Goal: Task Accomplishment & Management: Manage account settings

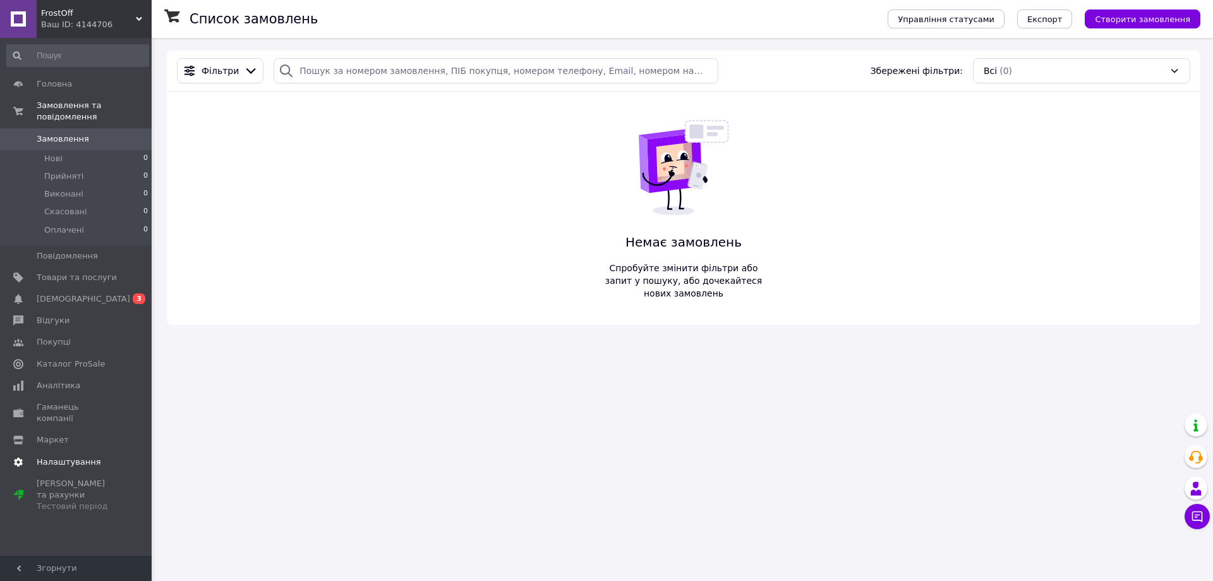
click at [78, 456] on span "Налаштування" at bounding box center [69, 461] width 64 height 11
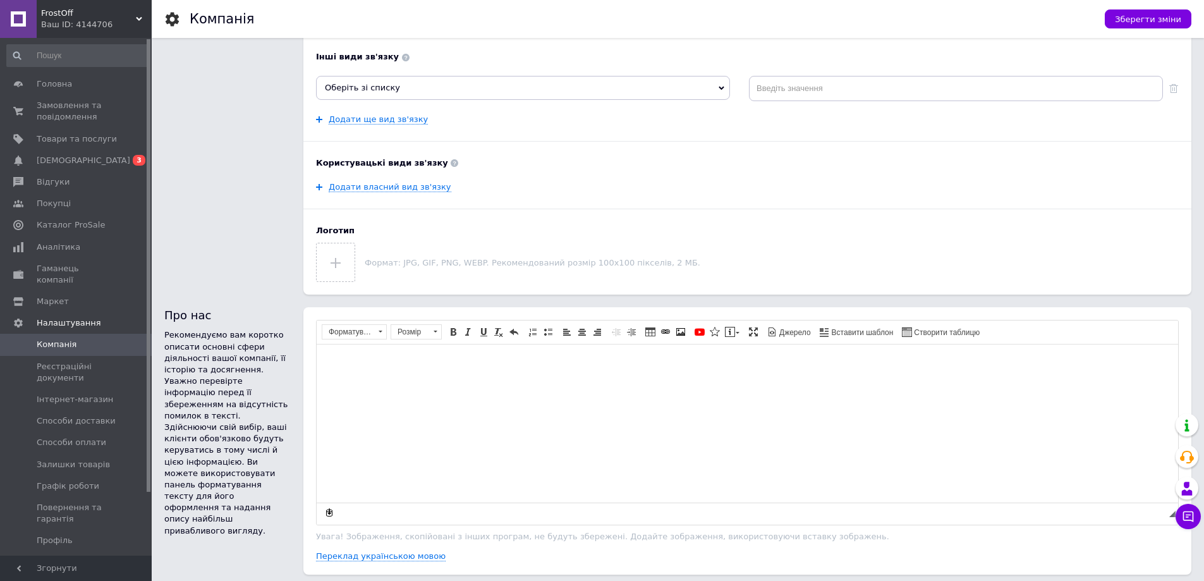
scroll to position [316, 0]
click at [341, 262] on input "file" at bounding box center [336, 261] width 38 height 38
click at [1136, 20] on span "Зберегти зміни" at bounding box center [1148, 19] width 66 height 9
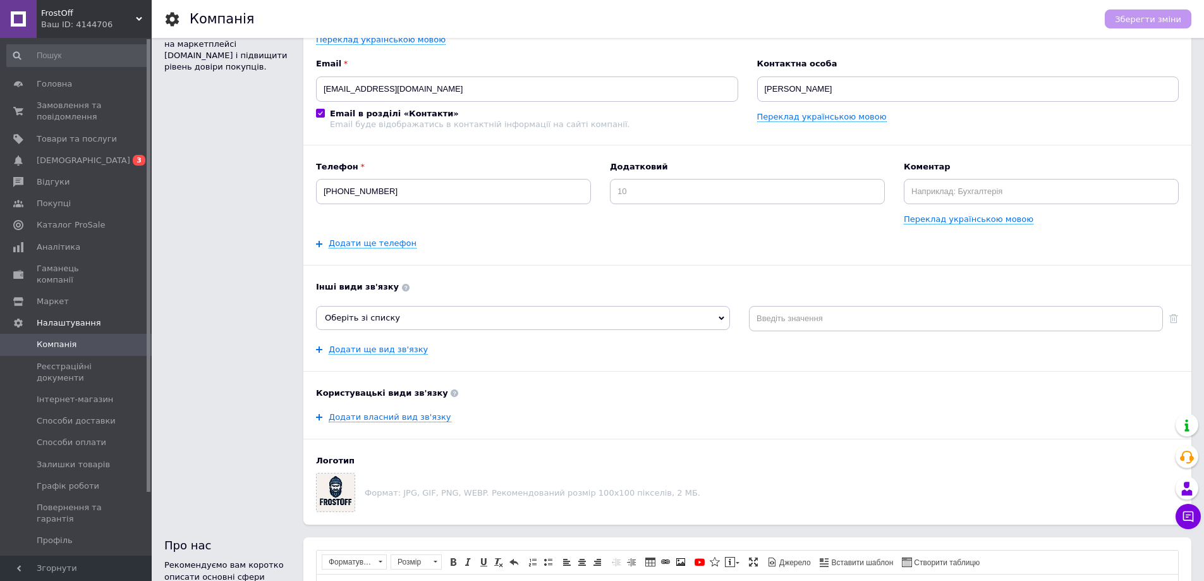
scroll to position [63, 0]
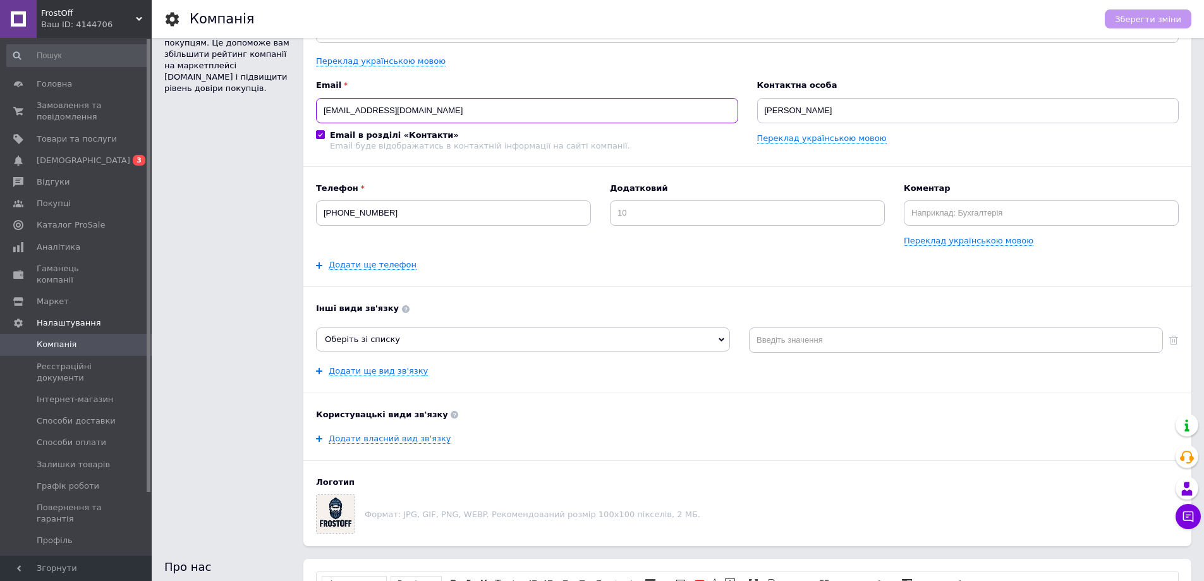
click at [447, 111] on input "[EMAIL_ADDRESS][DOMAIN_NAME]" at bounding box center [527, 110] width 422 height 25
type input "[EMAIL_ADDRESS][DOMAIN_NAME]"
click at [481, 158] on div "Назва FrostOff Переклад українською мовою Email [EMAIL_ADDRESS][DOMAIN_NAME] Em…" at bounding box center [747, 266] width 863 height 533
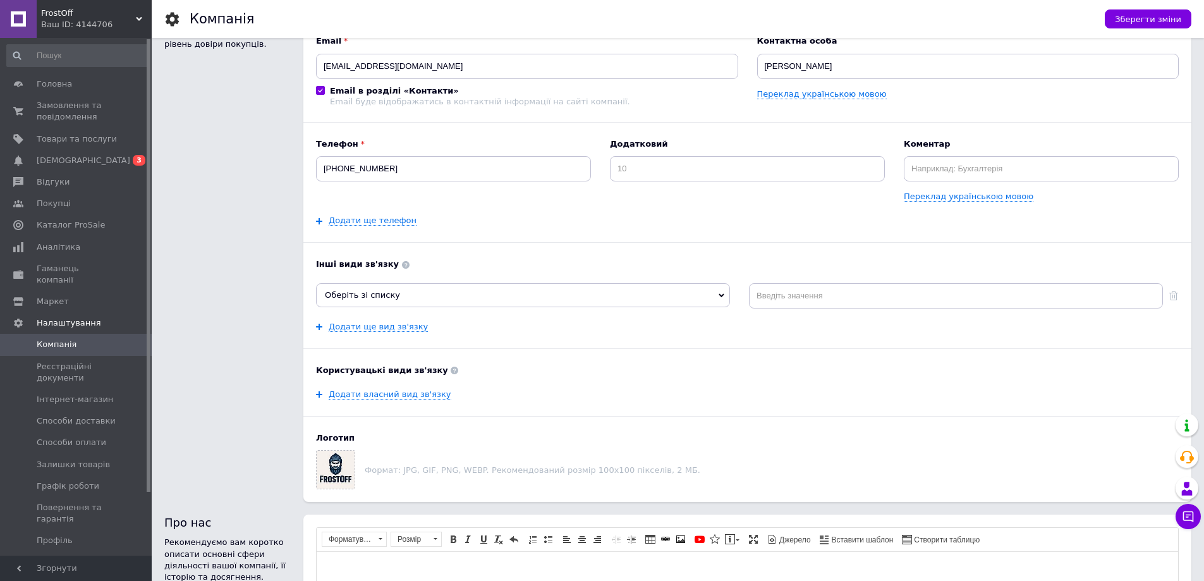
scroll to position [126, 0]
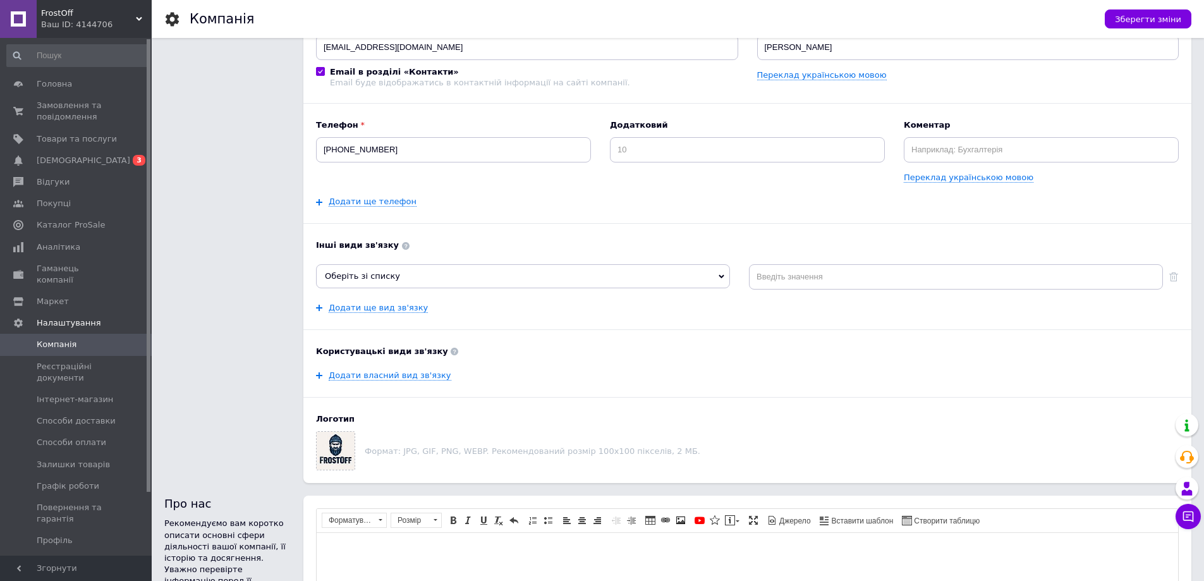
click at [420, 283] on span "Оберіть зі списку" at bounding box center [523, 276] width 414 height 24
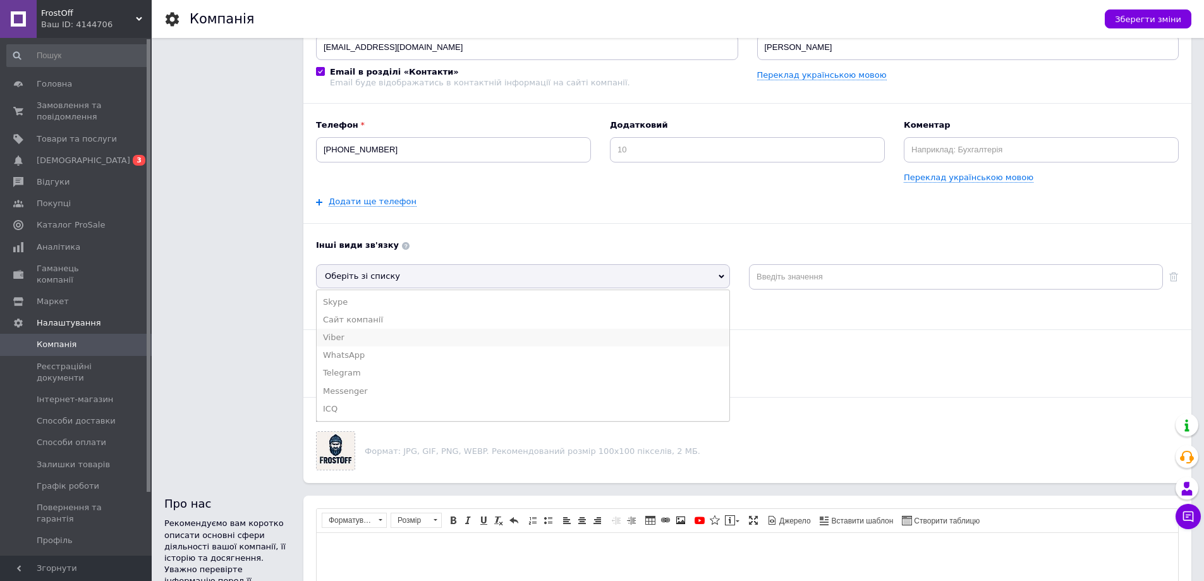
click at [363, 340] on li "Viber" at bounding box center [523, 338] width 413 height 18
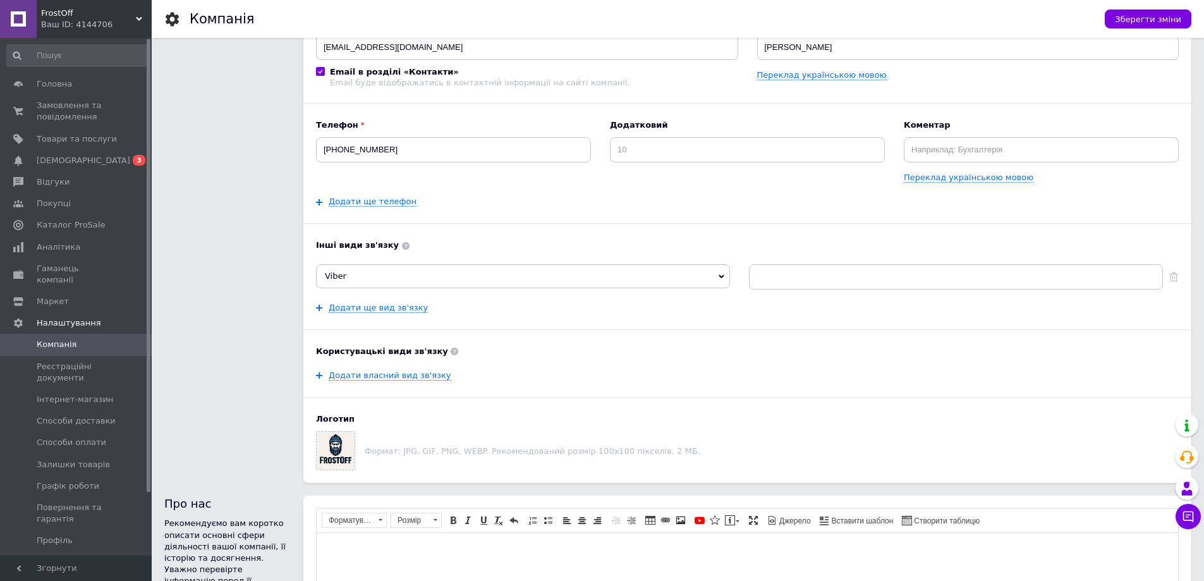
click at [375, 274] on span "Viber" at bounding box center [523, 276] width 414 height 24
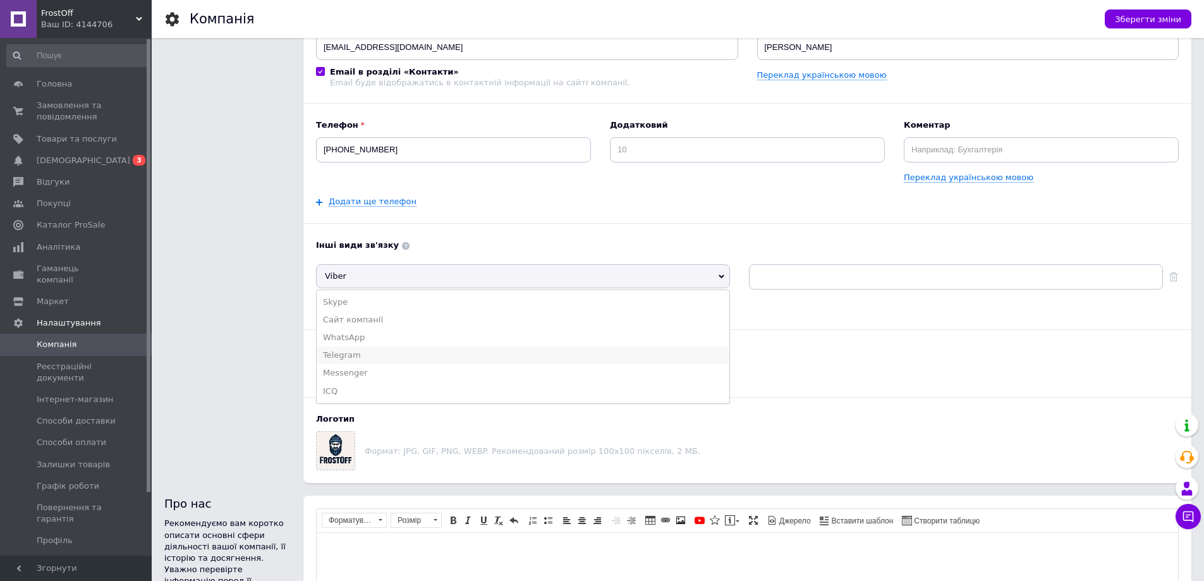
click at [361, 355] on li "Telegram" at bounding box center [523, 355] width 413 height 18
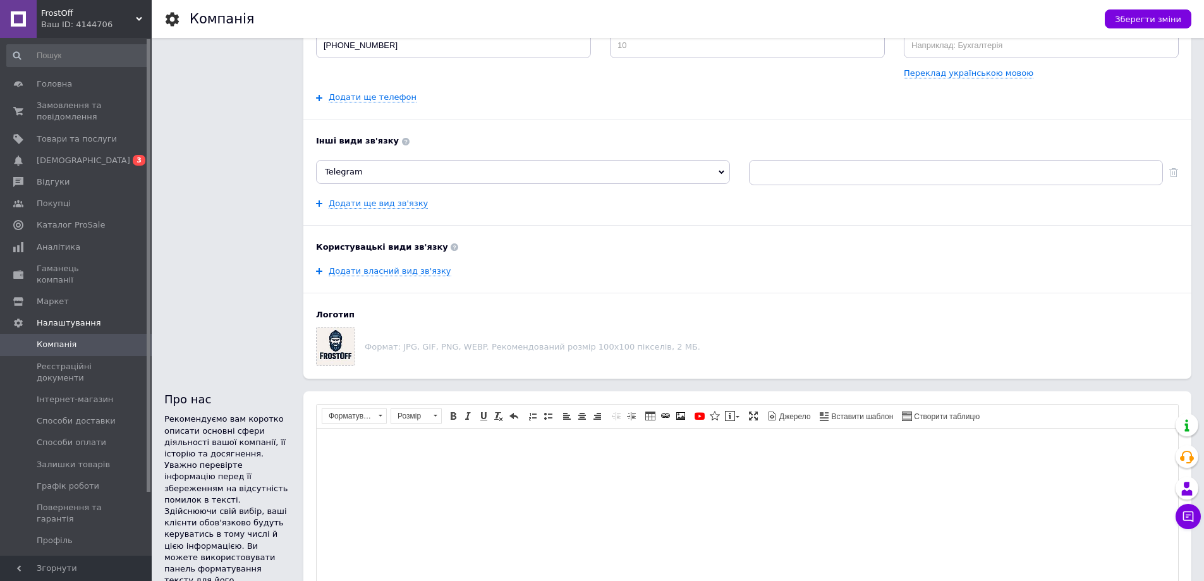
scroll to position [253, 0]
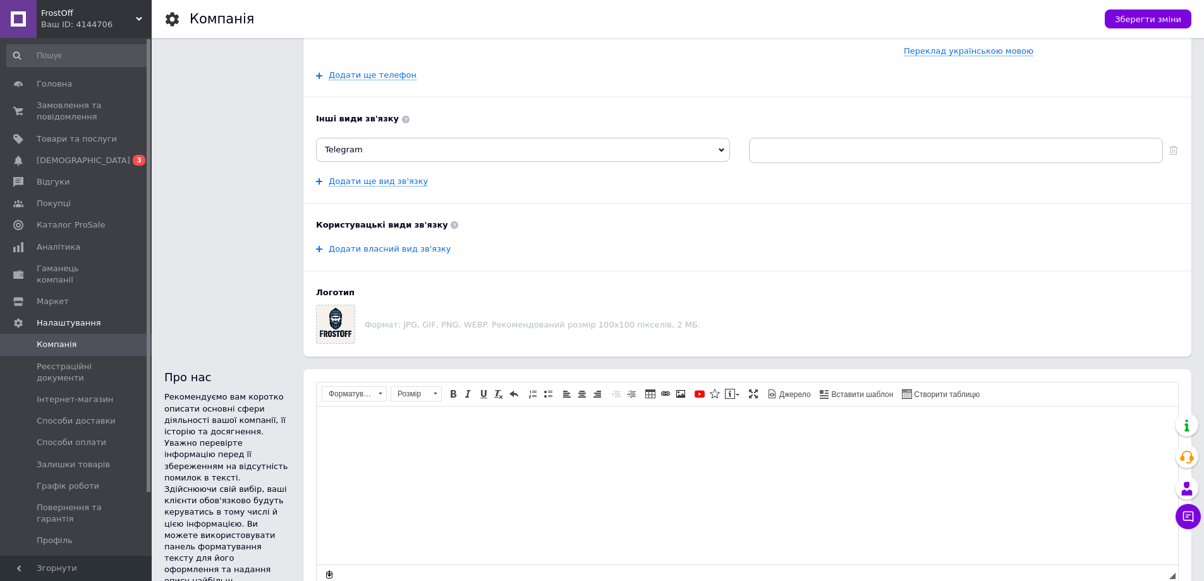
click at [395, 252] on link "Додати власний вид зв'язку" at bounding box center [390, 249] width 123 height 10
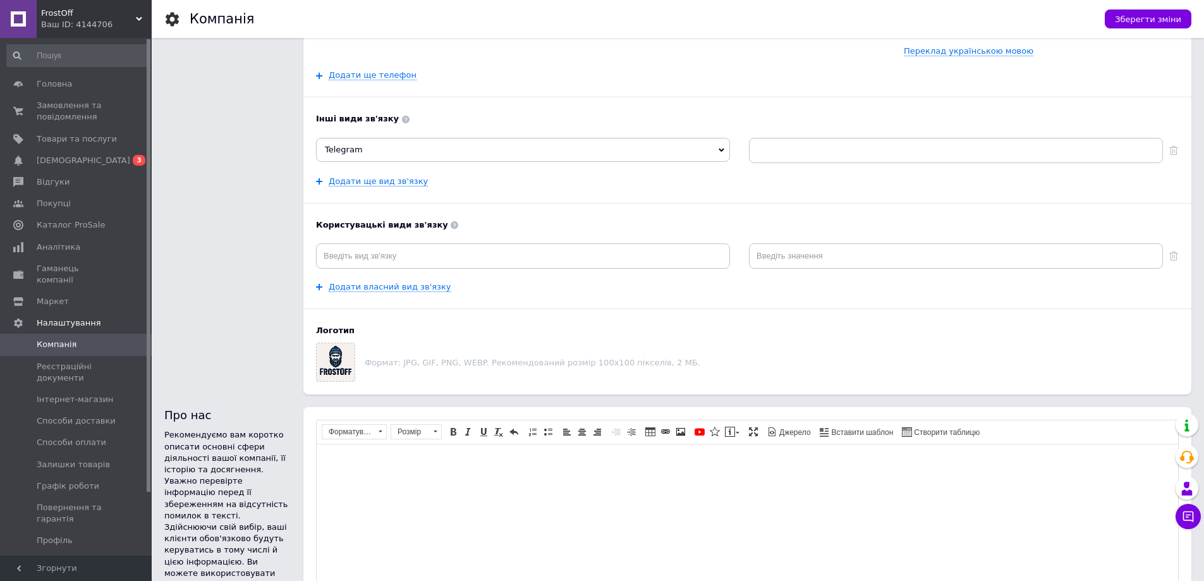
click at [415, 226] on b "Користувацькі види зв'язку" at bounding box center [747, 224] width 863 height 11
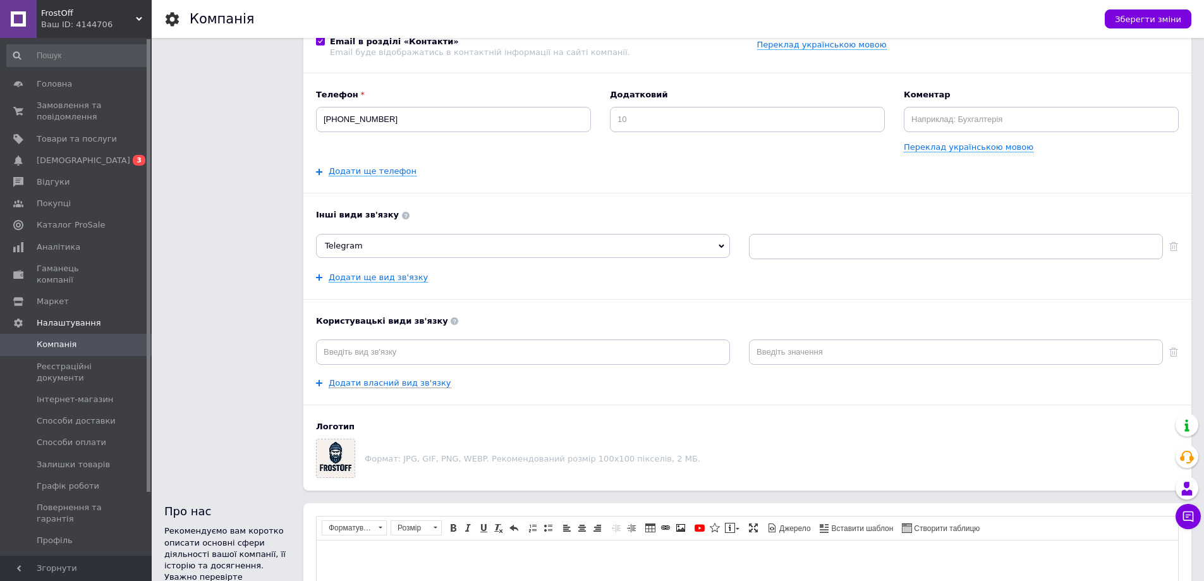
scroll to position [126, 0]
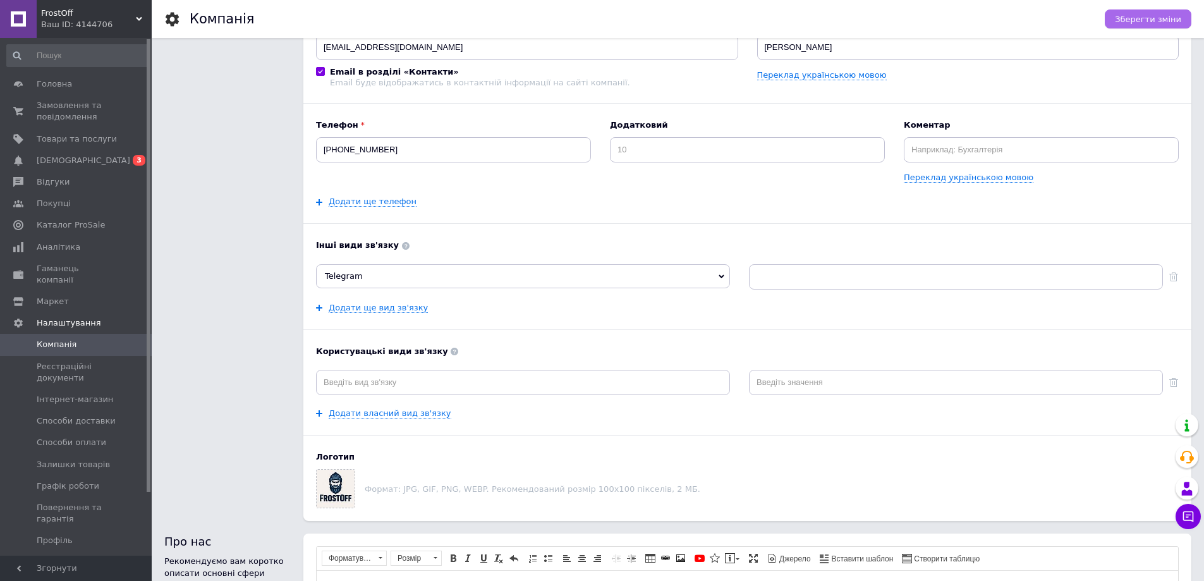
click at [1153, 19] on span "Зберегти зміни" at bounding box center [1148, 19] width 66 height 9
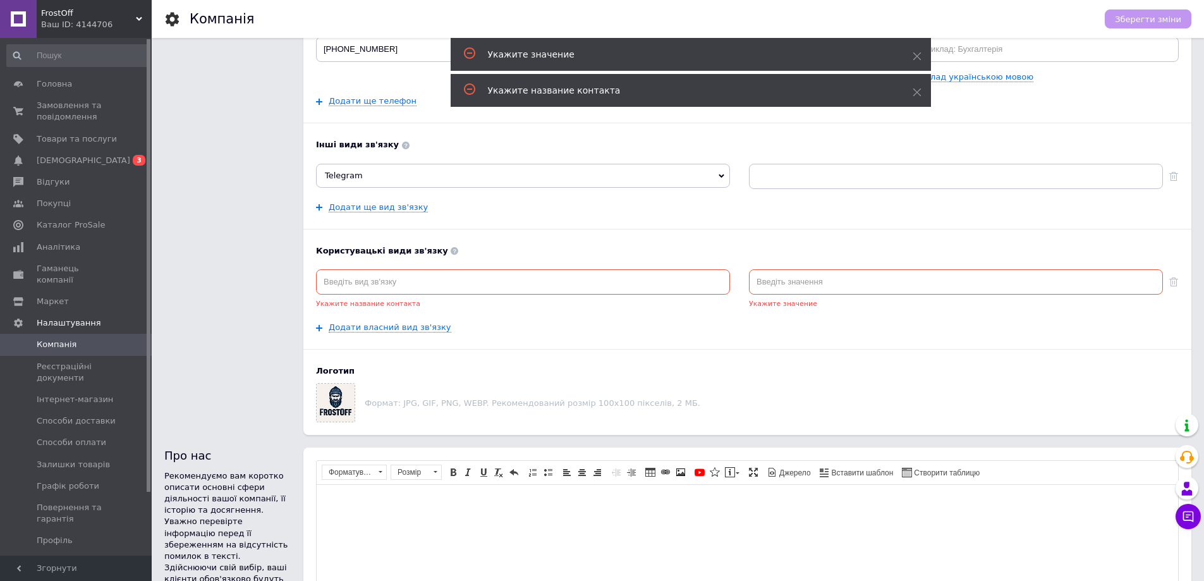
scroll to position [241, 0]
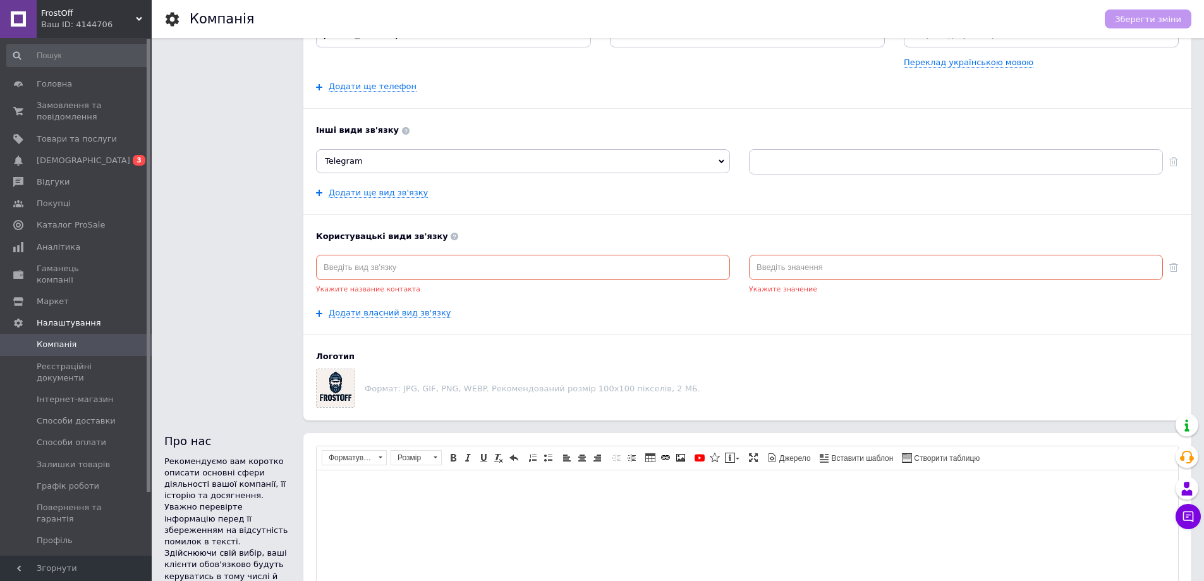
click at [420, 270] on input at bounding box center [523, 267] width 414 height 25
paste input "[URL][DOMAIN_NAME]"
click at [1142, 15] on span "Зберегти зміни" at bounding box center [1148, 19] width 66 height 9
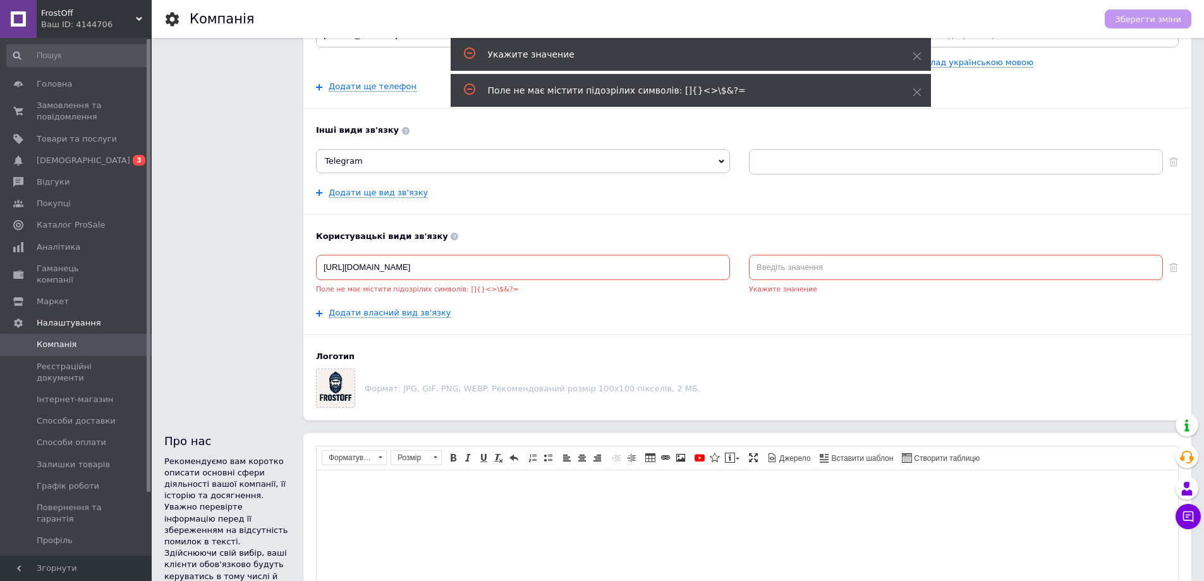
click at [545, 270] on input "[URL][DOMAIN_NAME]" at bounding box center [523, 267] width 414 height 25
type input "h"
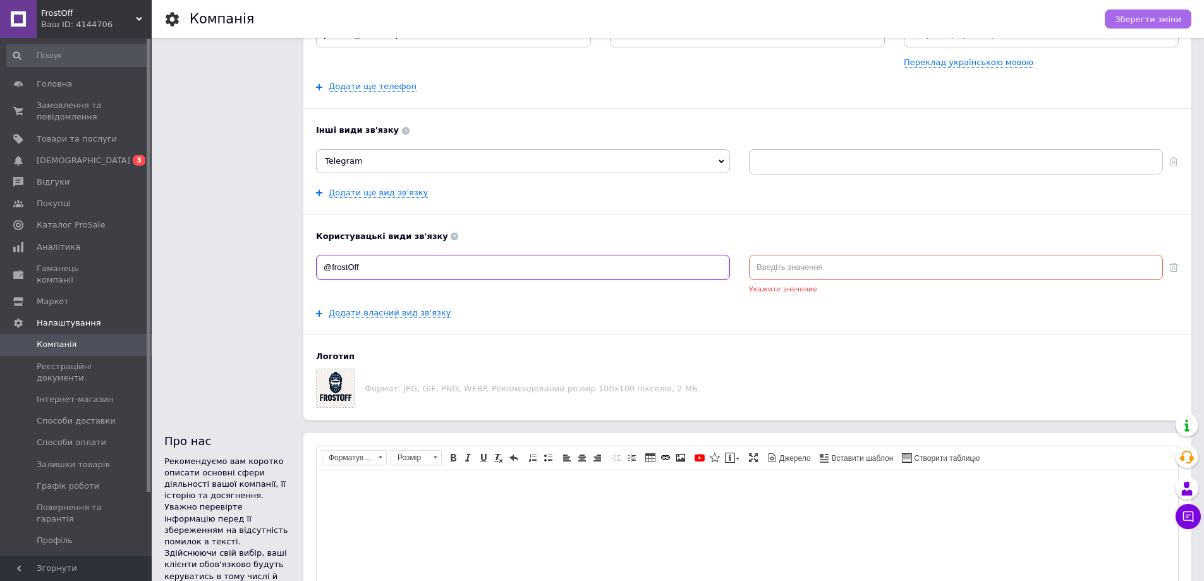
type input "@frostOff"
click at [1145, 23] on span "Зберегти зміни" at bounding box center [1148, 19] width 66 height 9
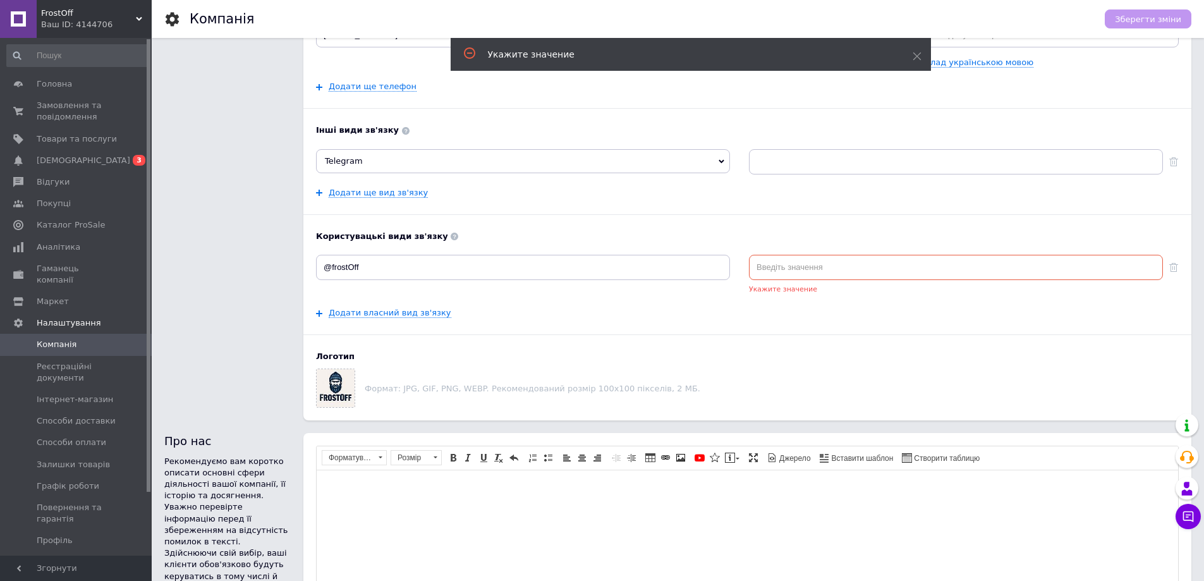
click at [815, 269] on input at bounding box center [956, 267] width 414 height 25
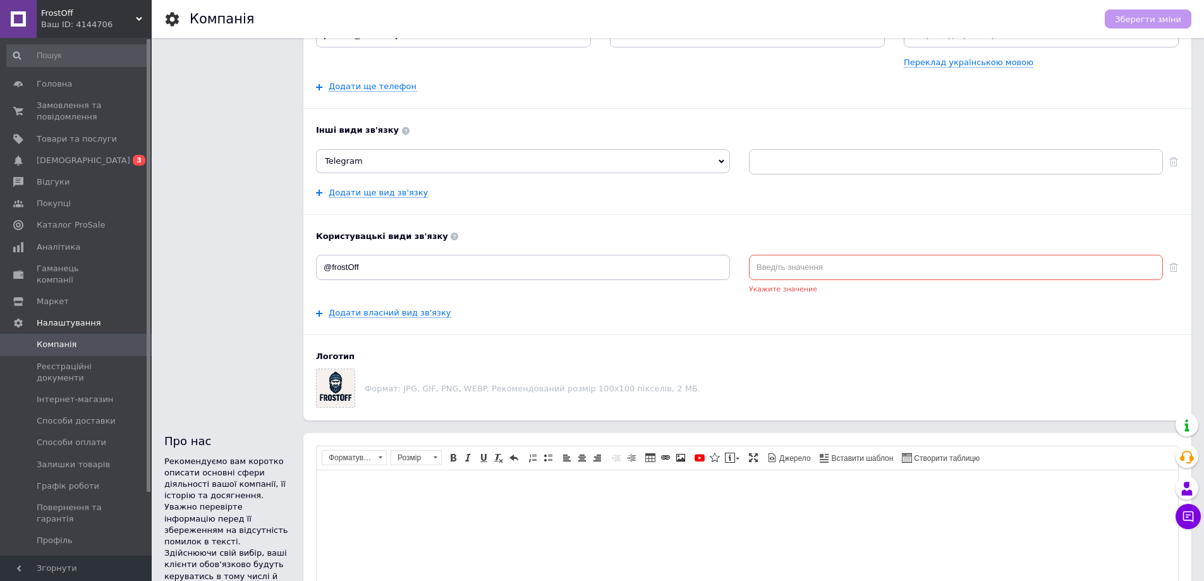
click at [869, 313] on div "Додати власний вид зв'язку" at bounding box center [747, 312] width 863 height 11
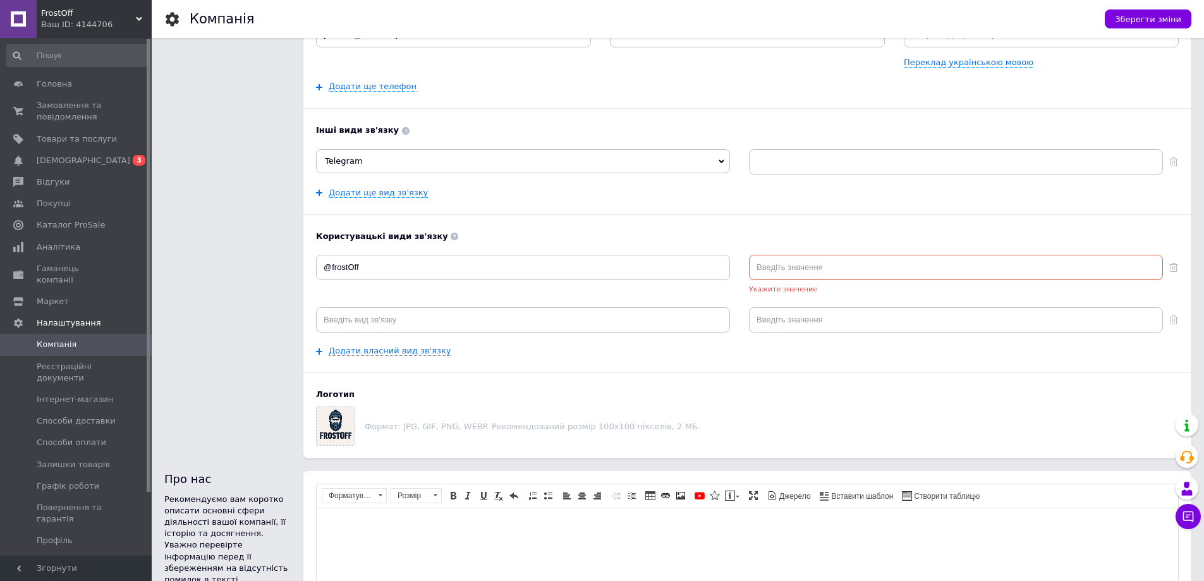
click at [811, 267] on input at bounding box center [956, 267] width 414 height 25
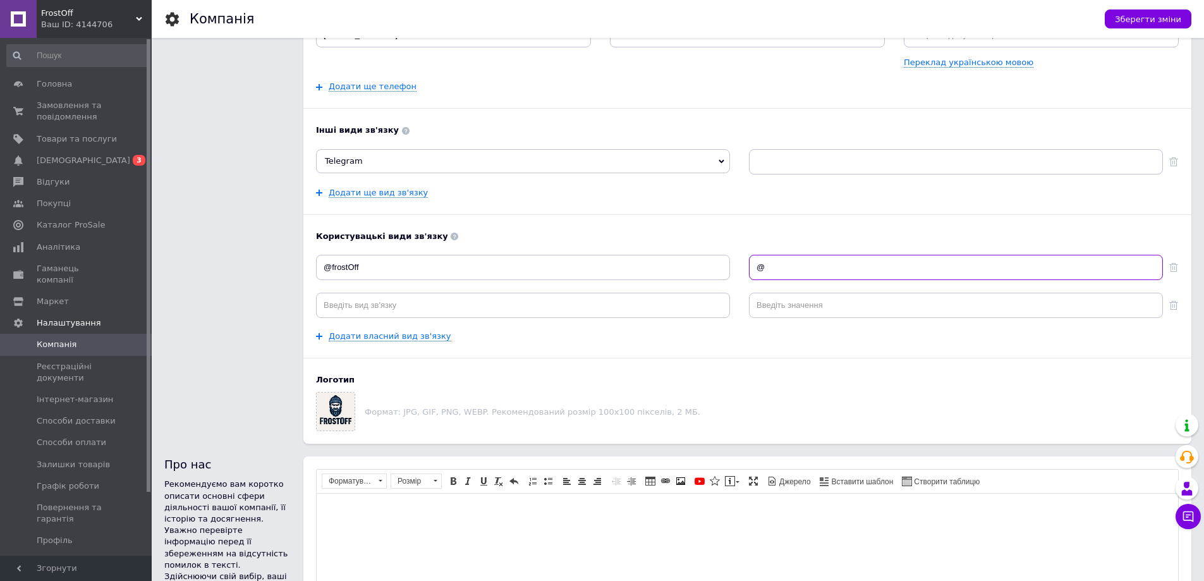
type input "@"
click at [335, 269] on input "@frostOff" at bounding box center [523, 267] width 414 height 25
type input "@FrostOff"
click at [781, 270] on input "@" at bounding box center [956, 267] width 414 height 25
type input "@FrostOff"
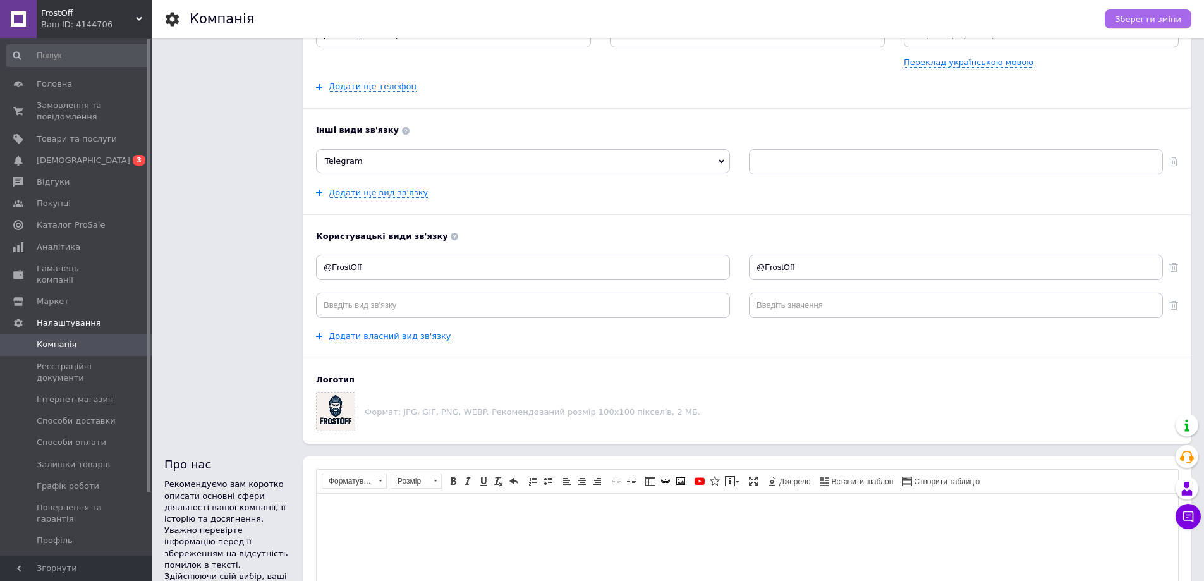
click at [1155, 19] on span "Зберегти зміни" at bounding box center [1148, 19] width 66 height 9
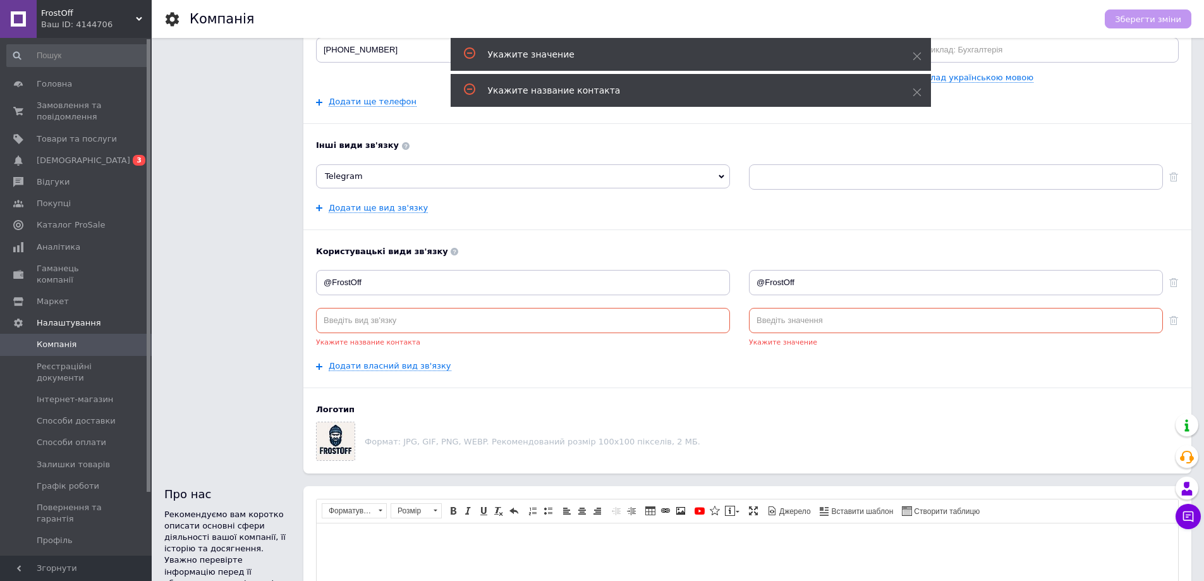
scroll to position [216, 0]
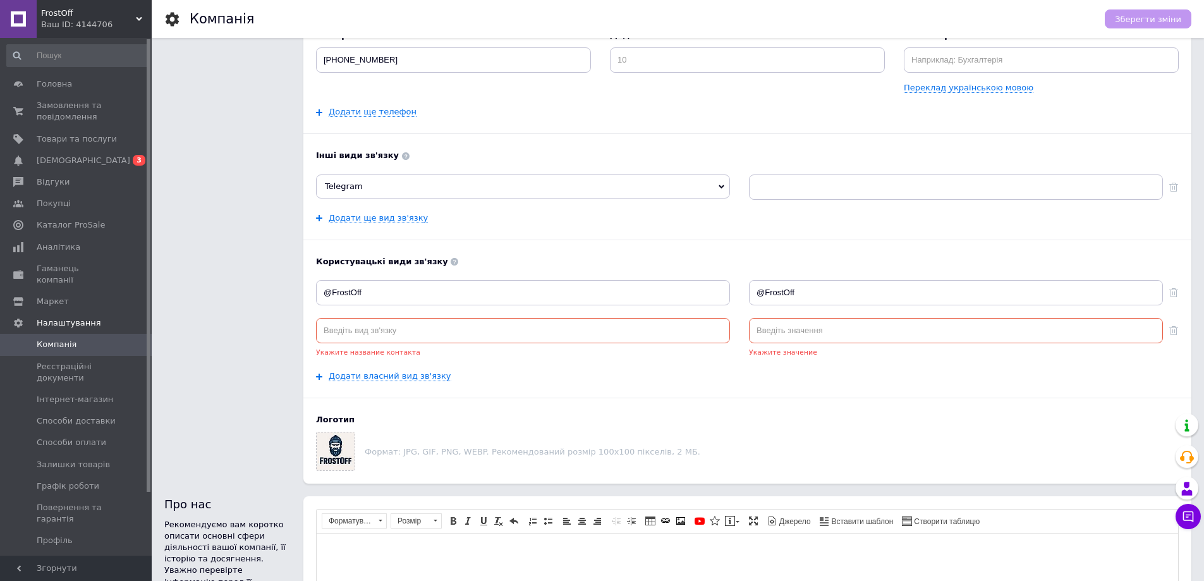
click at [637, 329] on input at bounding box center [523, 330] width 414 height 25
type input "0956863109"
click at [770, 327] on input at bounding box center [956, 330] width 414 height 25
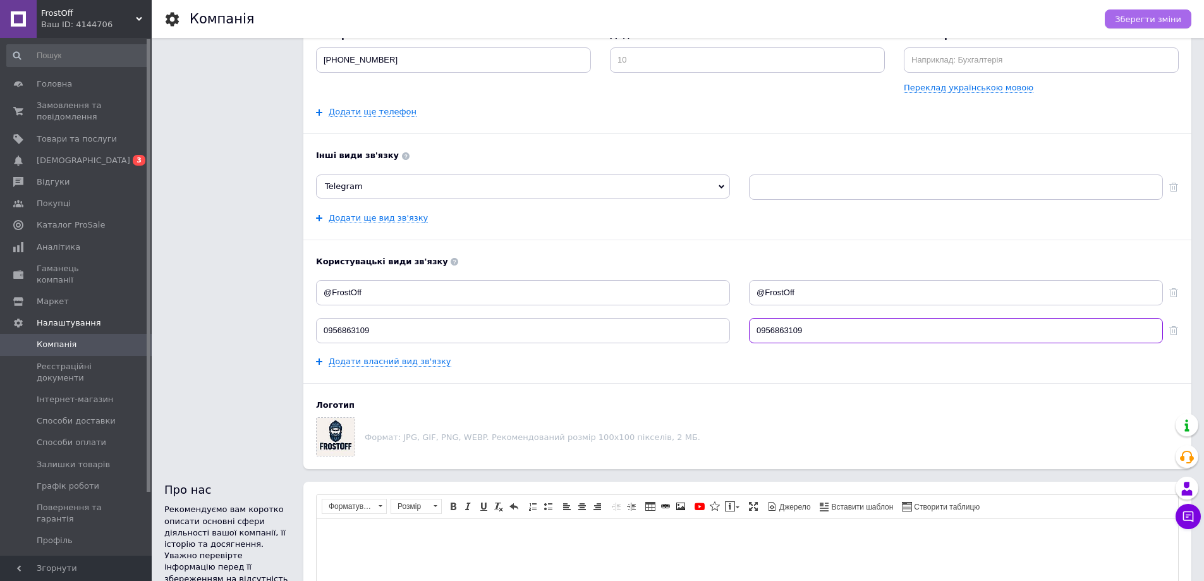
type input "0956863109"
click at [1167, 19] on span "Зберегти зміни" at bounding box center [1148, 19] width 66 height 9
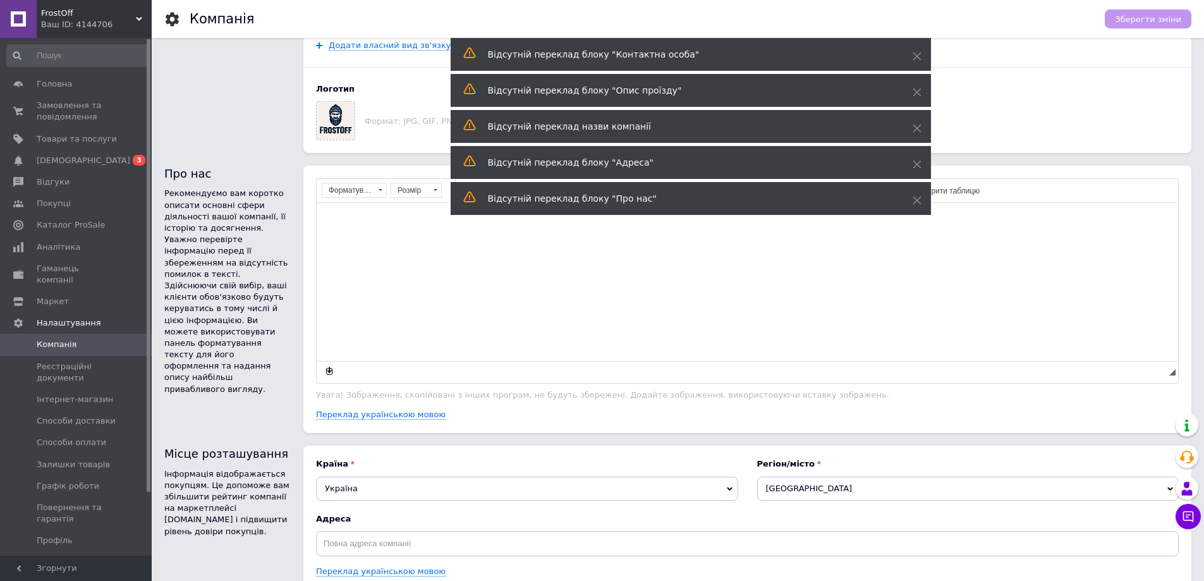
scroll to position [636, 0]
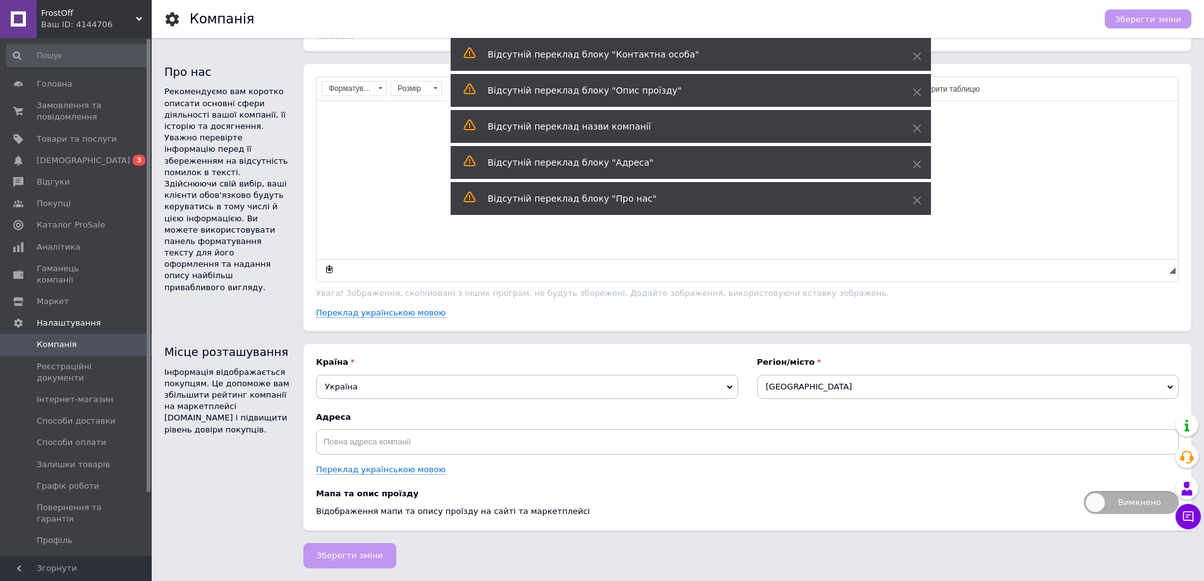
click at [849, 387] on span "[GEOGRAPHIC_DATA]" at bounding box center [968, 387] width 422 height 24
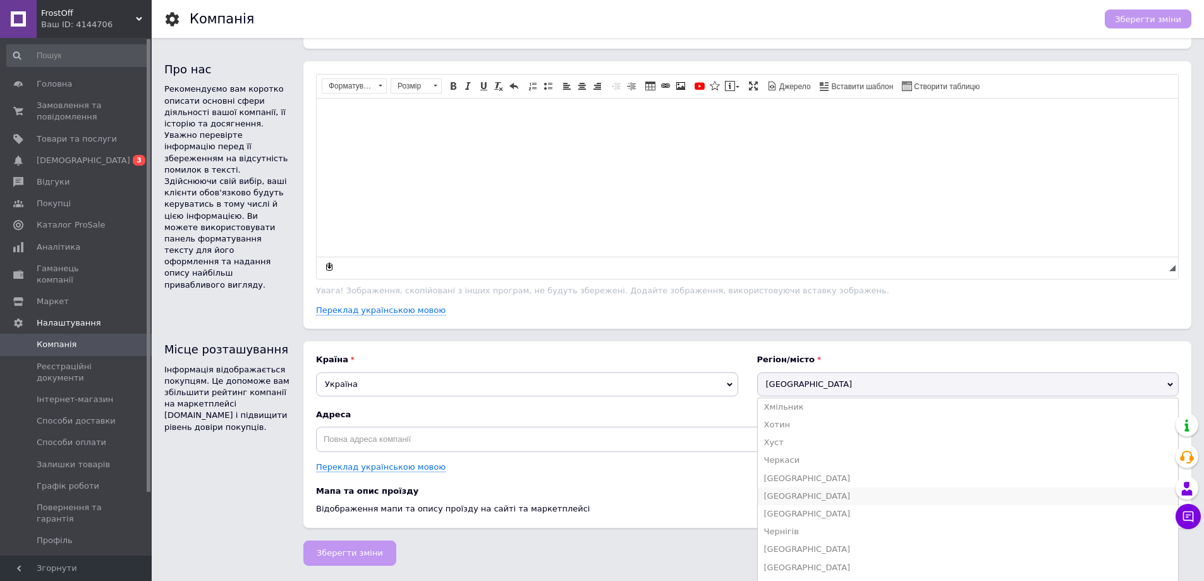
scroll to position [2397, 0]
click at [787, 436] on span "[GEOGRAPHIC_DATA]" at bounding box center [807, 431] width 87 height 9
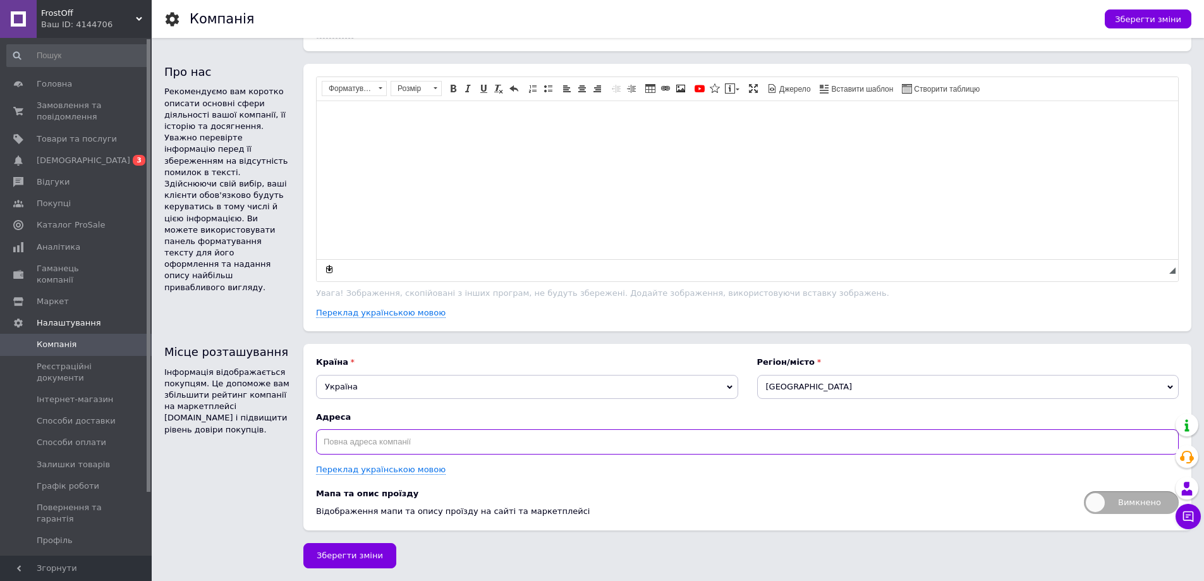
click at [476, 446] on input "text" at bounding box center [747, 441] width 863 height 25
type input "v"
type input "м.[STREET_ADDRESS][PERSON_NAME]"
click at [355, 554] on span "Зберегти зміни" at bounding box center [350, 554] width 66 height 9
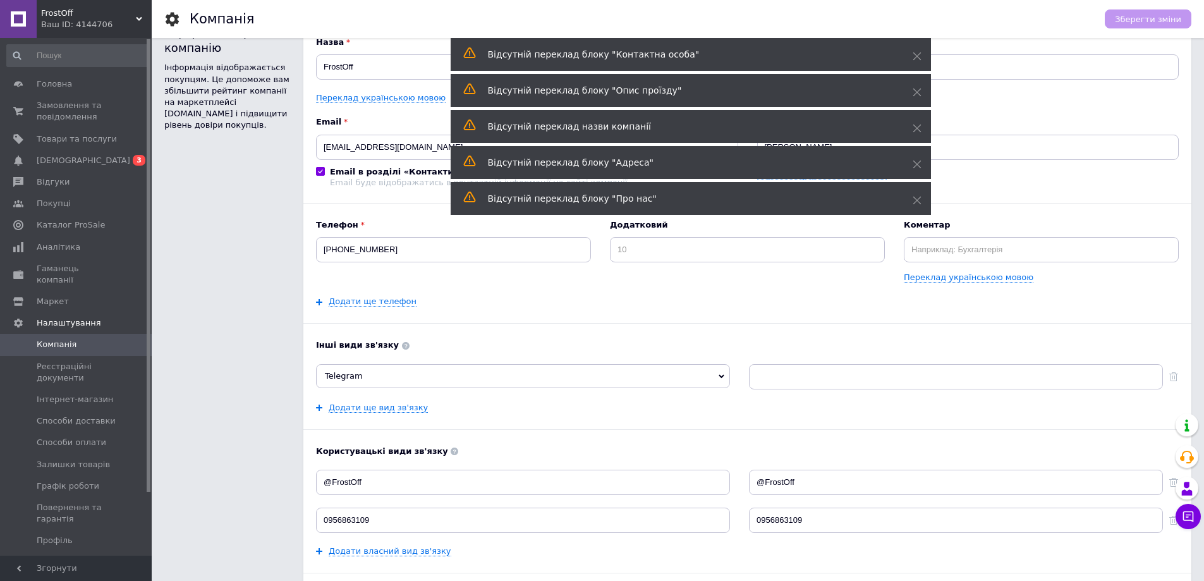
scroll to position [0, 0]
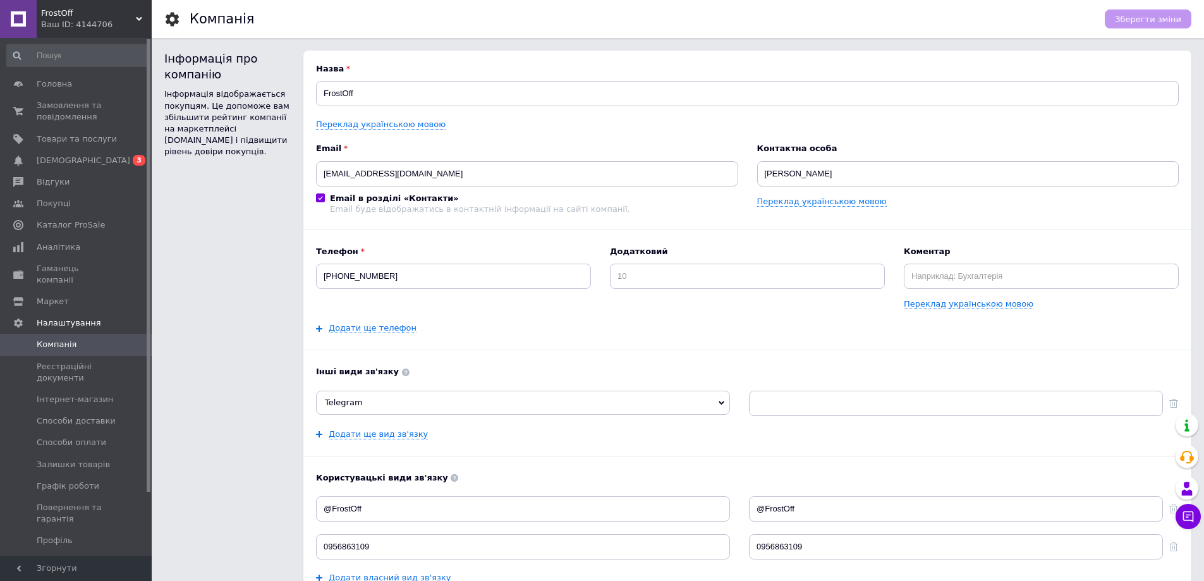
click at [56, 18] on span "FrostOff" at bounding box center [88, 13] width 95 height 11
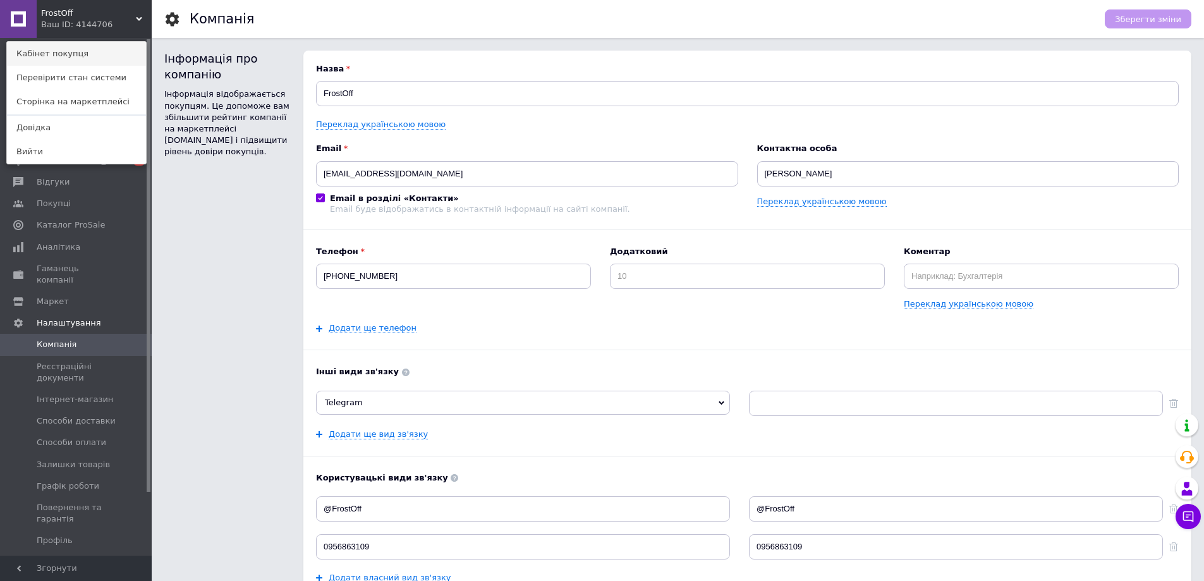
click at [59, 52] on link "Кабінет покупця" at bounding box center [76, 54] width 139 height 24
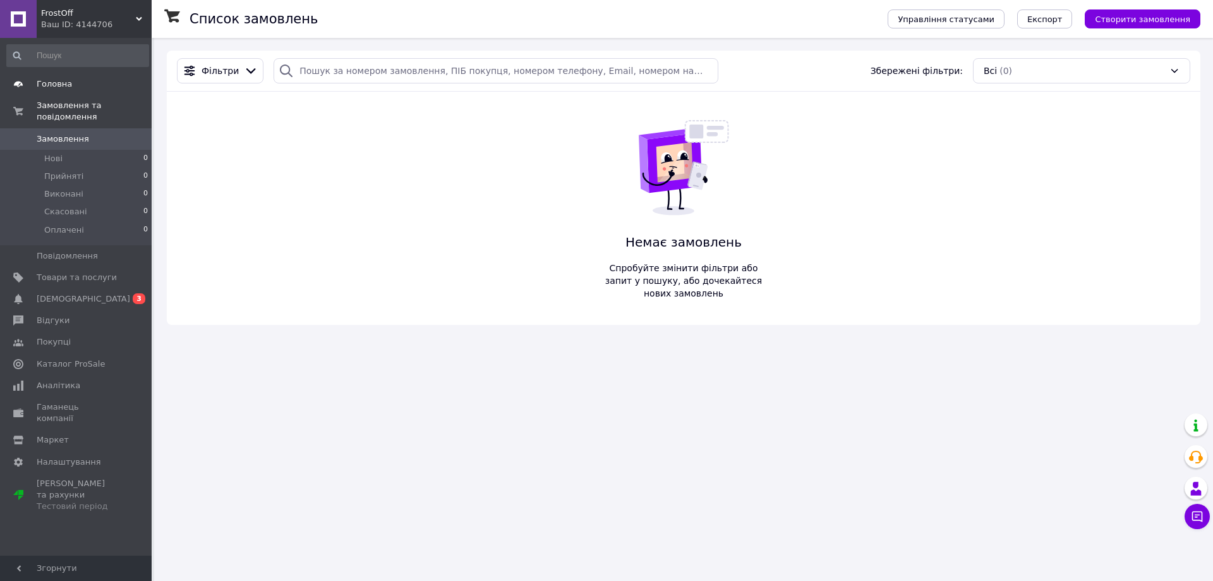
click at [60, 82] on span "Головна" at bounding box center [54, 83] width 35 height 11
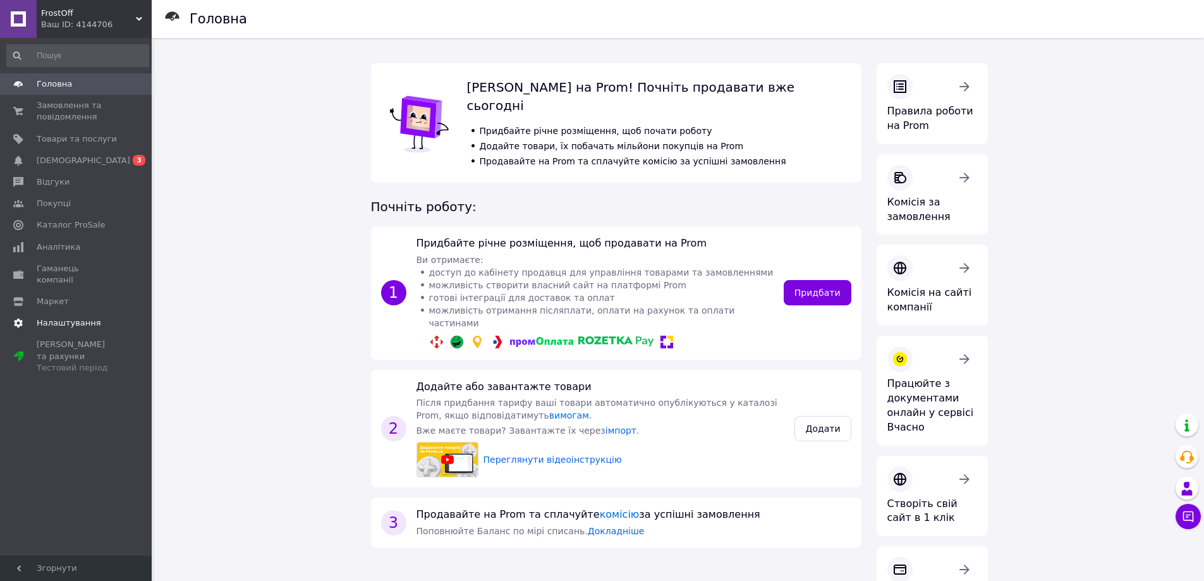
click at [70, 317] on span "Налаштування" at bounding box center [69, 322] width 64 height 11
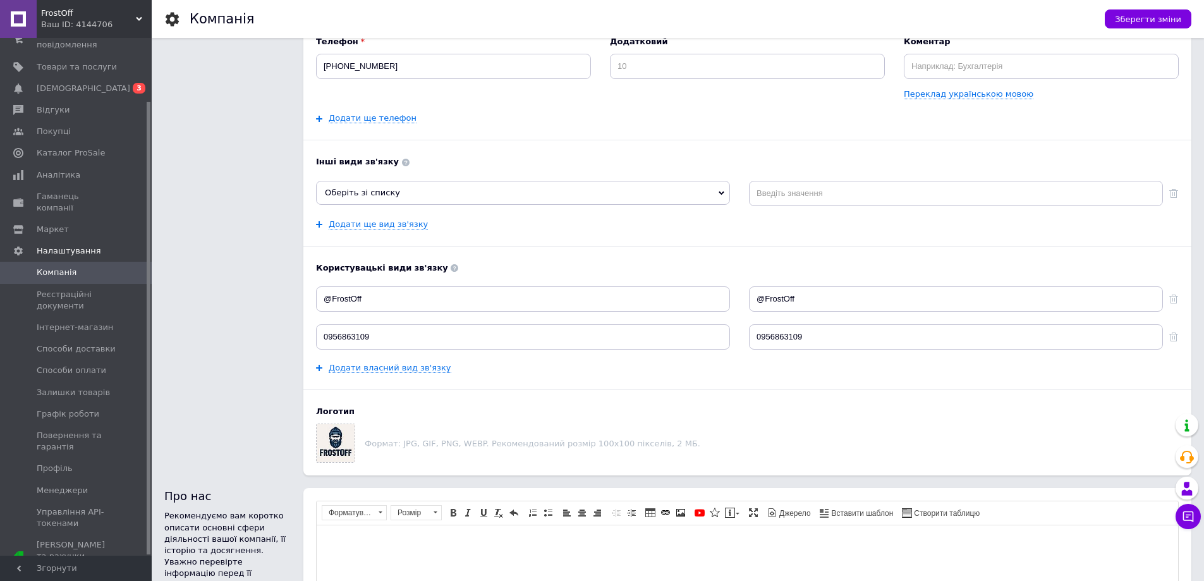
scroll to position [190, 0]
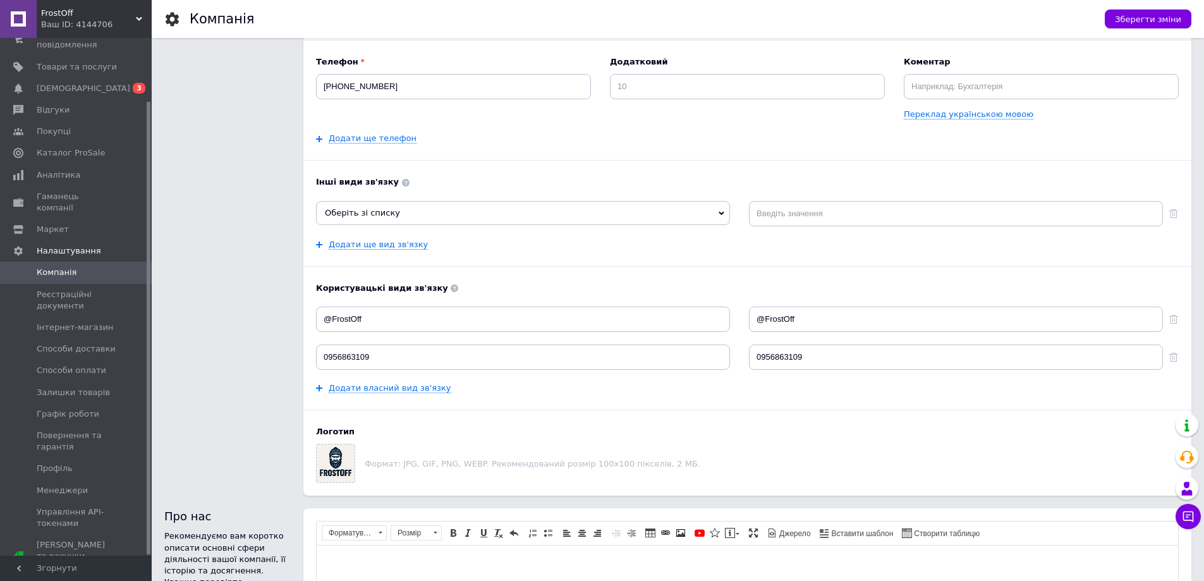
click at [464, 213] on span "Оберіть зі списку" at bounding box center [523, 213] width 414 height 24
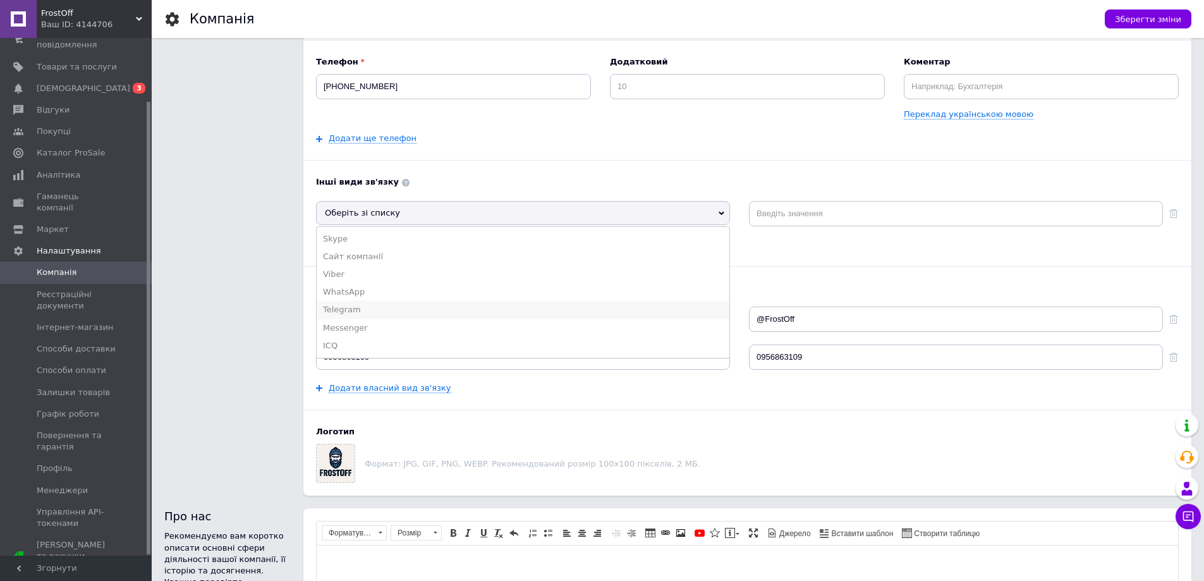
click at [394, 308] on li "Telegram" at bounding box center [523, 310] width 413 height 18
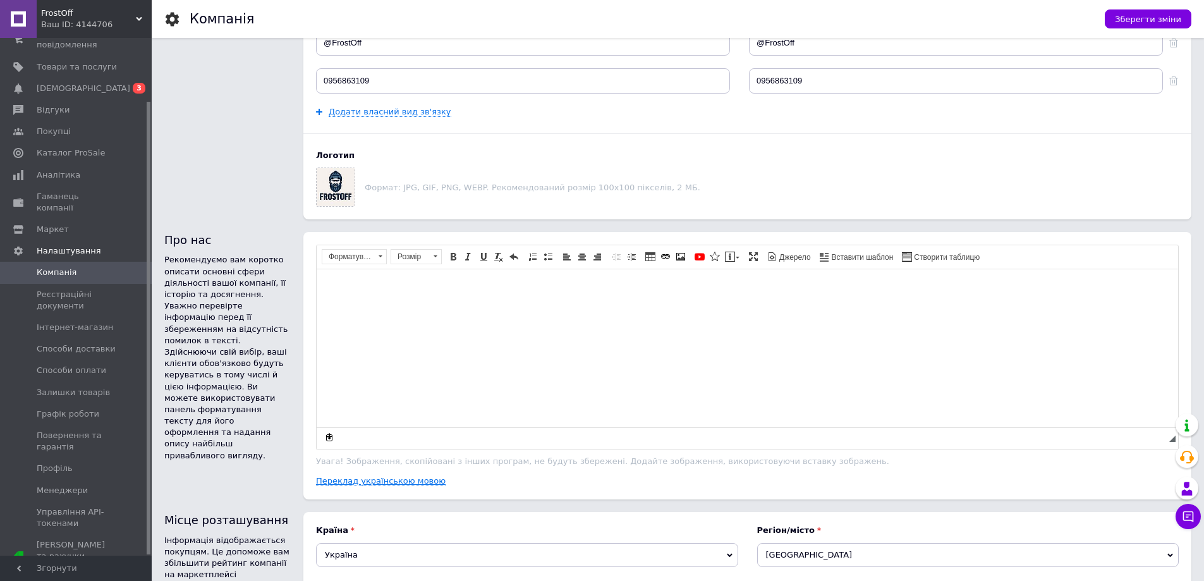
scroll to position [447, 0]
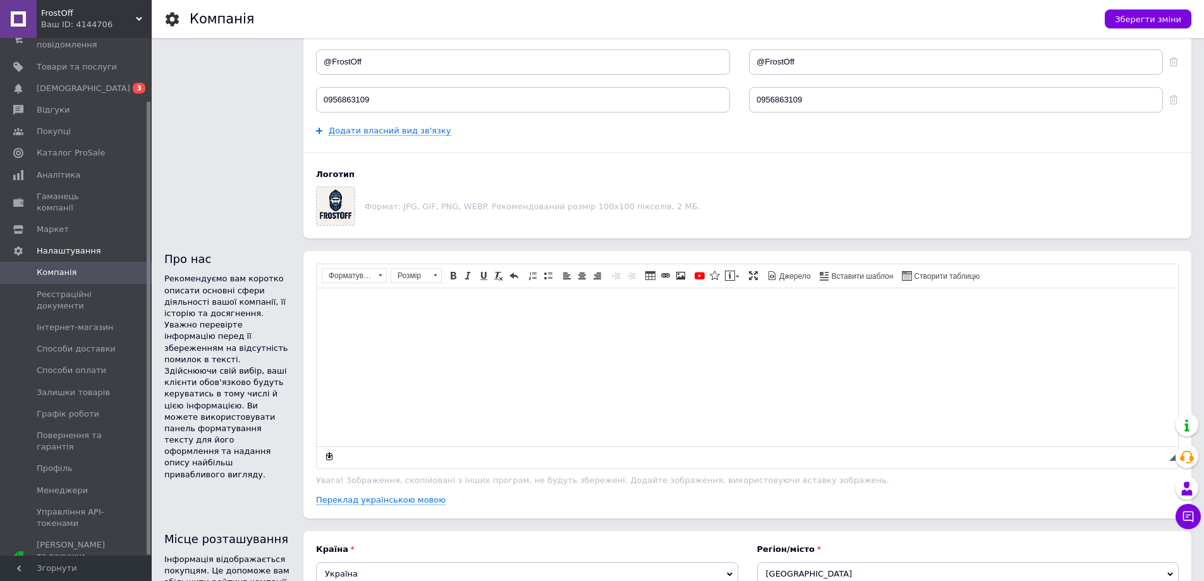
click at [420, 311] on body "Редактор, 345E071A-3AE8-4DD4-BB50-F1E687D24205" at bounding box center [747, 307] width 836 height 13
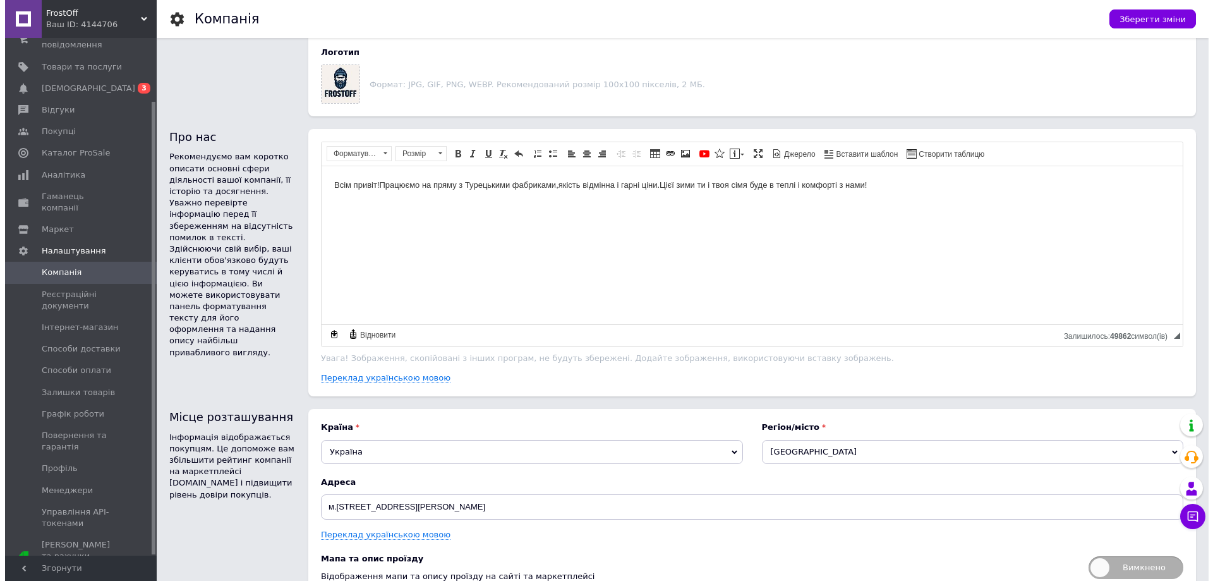
scroll to position [636, 0]
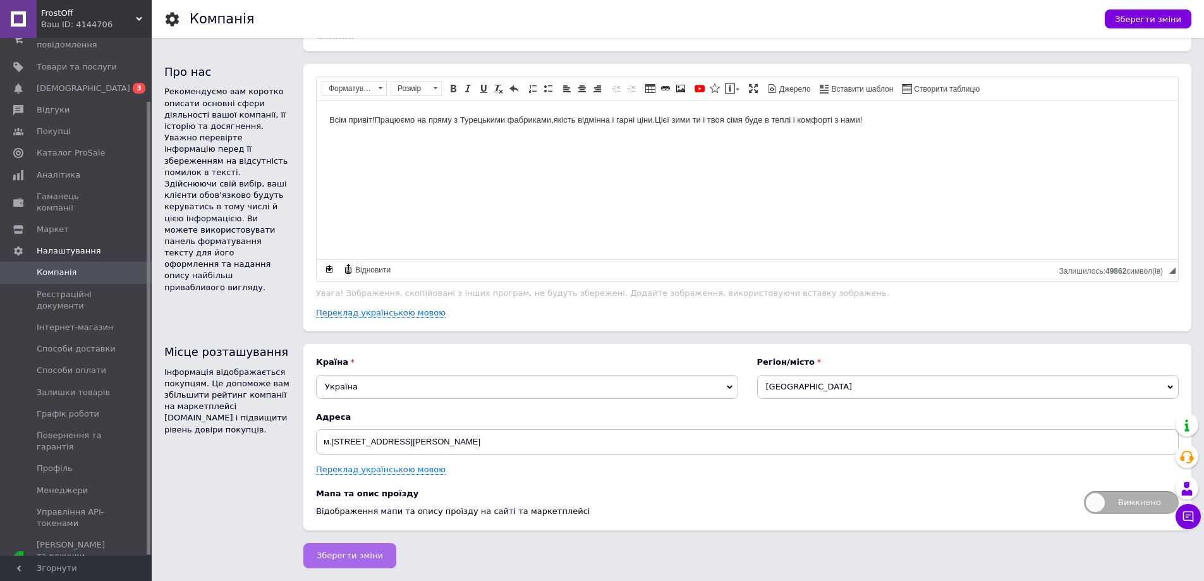
click at [363, 558] on span "Зберегти зміни" at bounding box center [350, 554] width 66 height 9
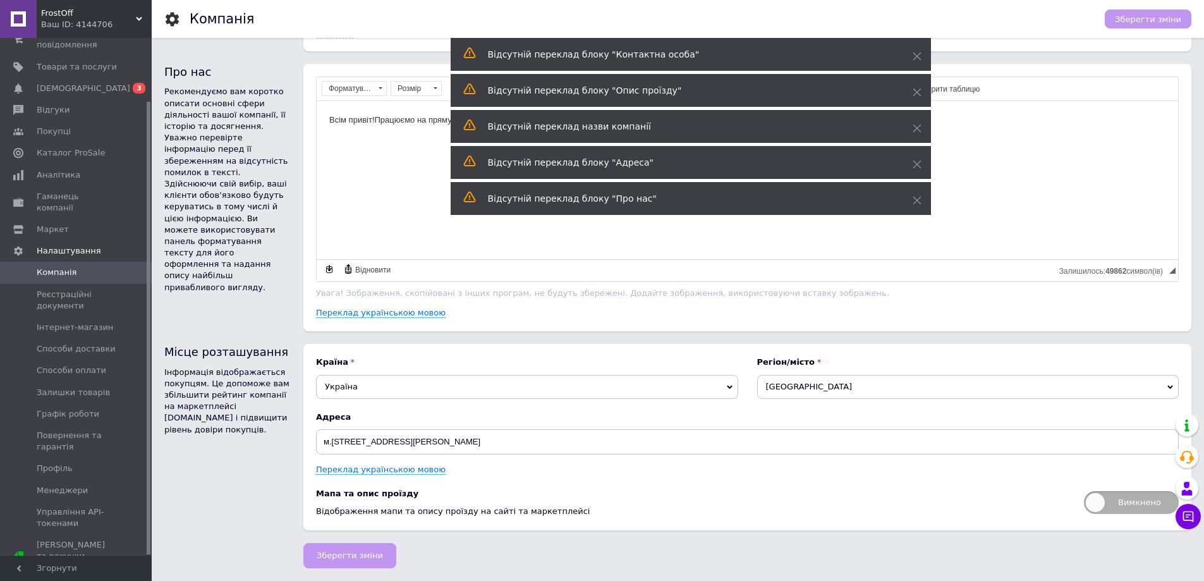
click at [393, 140] on html "Всім привіт!Працюємо на пряму з Турецькими фабриками,якість відмінна і гарні ці…" at bounding box center [747, 120] width 861 height 39
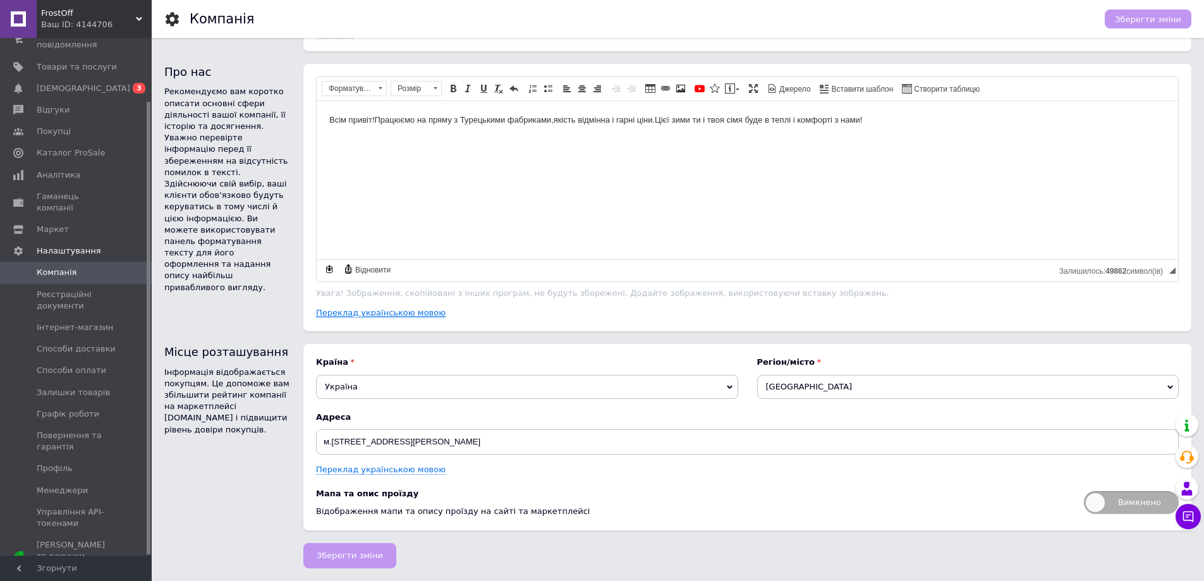
click at [414, 315] on link "Переклад українською мовою" at bounding box center [381, 313] width 130 height 10
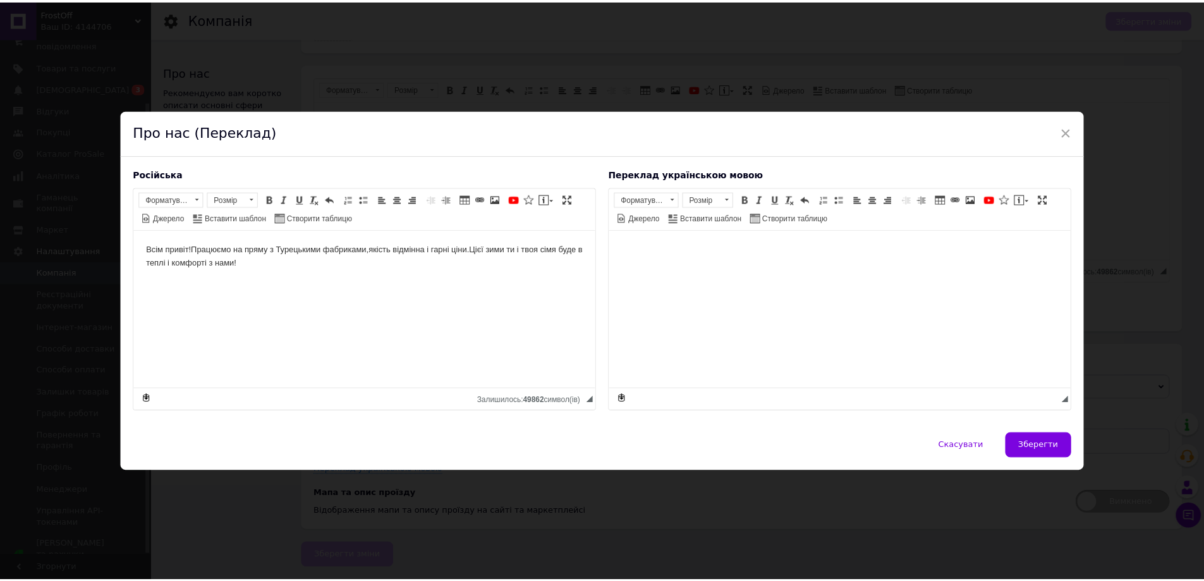
scroll to position [0, 0]
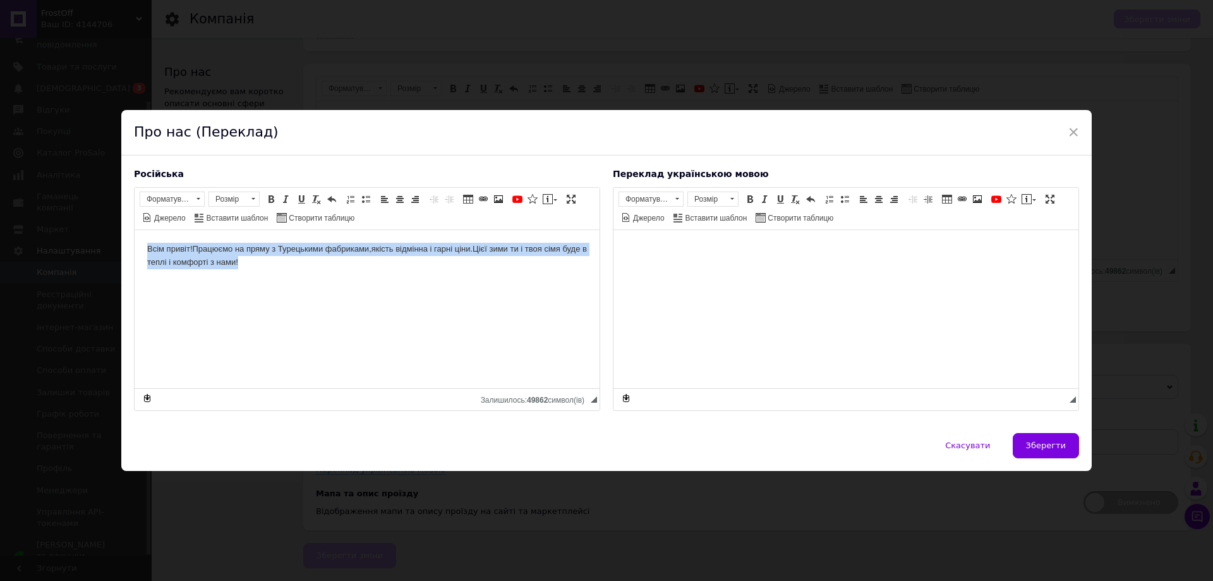
drag, startPoint x: 167, startPoint y: 244, endPoint x: 439, endPoint y: 283, distance: 274.6
click at [439, 281] on html "Всім привіт!Працюємо на пряму з Турецькими фабриками,якість відмінна і гарні ці…" at bounding box center [367, 255] width 465 height 52
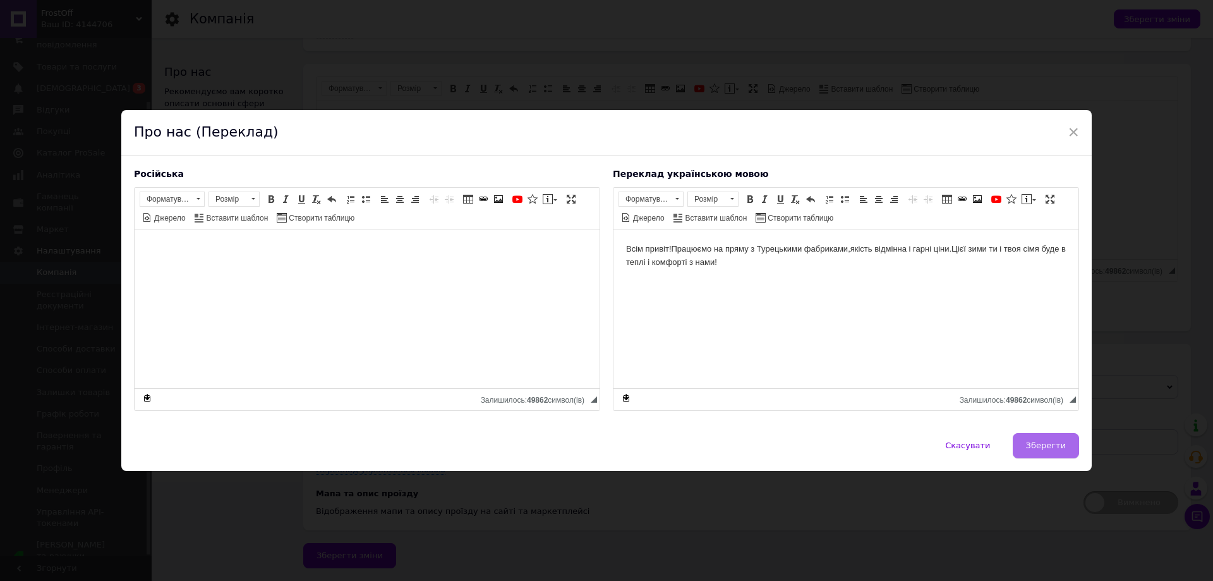
click at [1027, 443] on button "Зберегти" at bounding box center [1046, 445] width 66 height 25
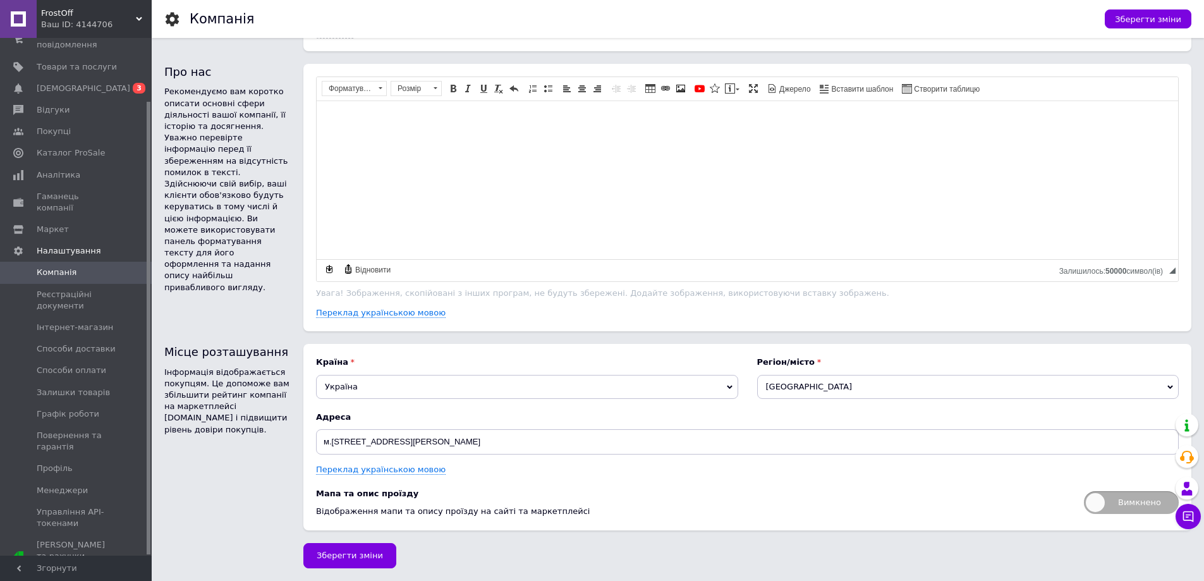
scroll to position [636, 0]
click at [357, 557] on span "Зберегти зміни" at bounding box center [350, 554] width 66 height 9
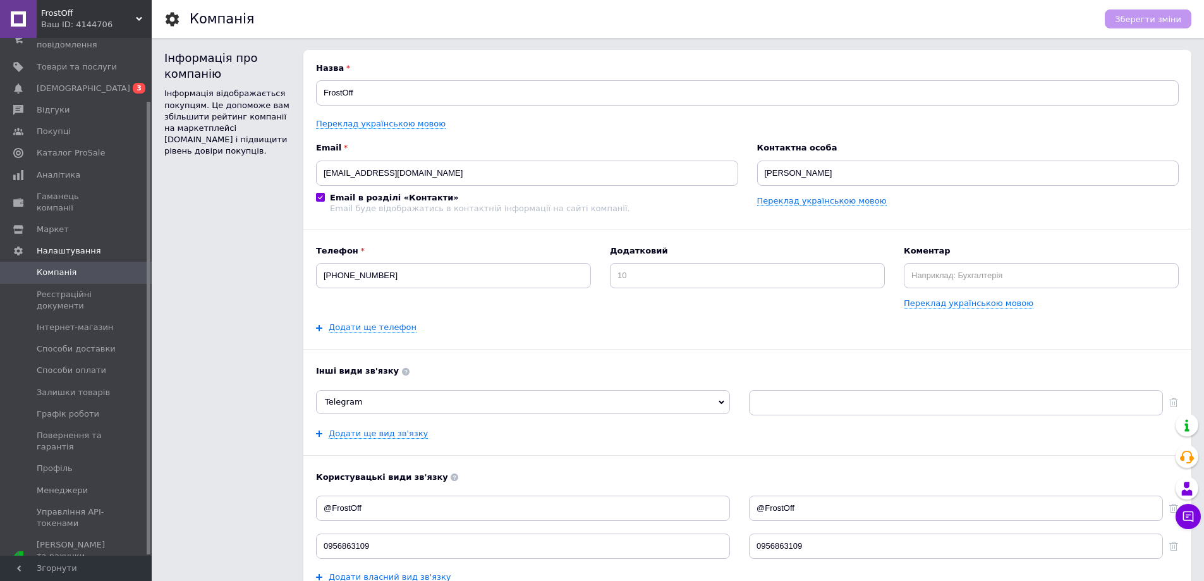
scroll to position [0, 0]
